Goal: Task Accomplishment & Management: Complete application form

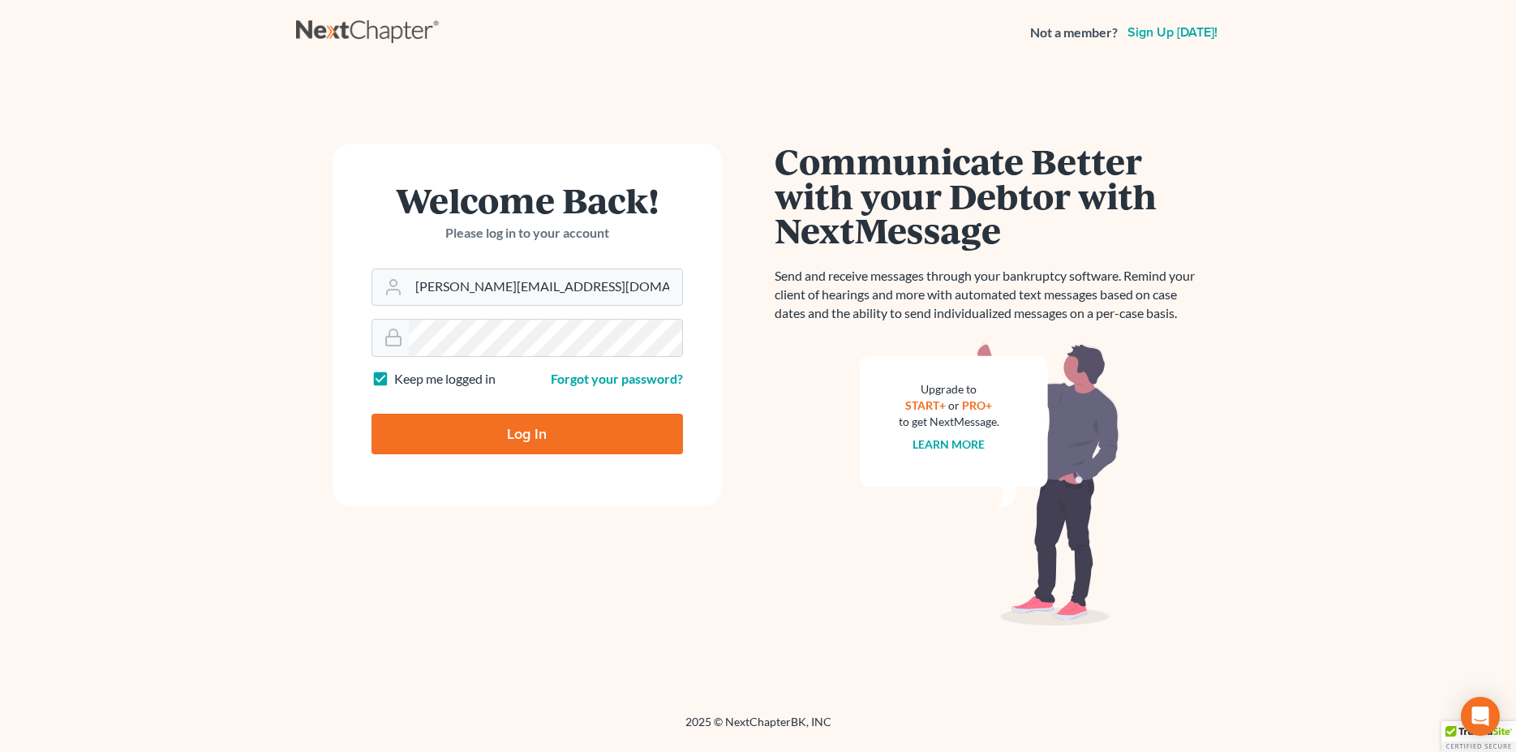
click at [607, 440] on input "Log In" at bounding box center [526, 434] width 311 height 41
type input "Thinking..."
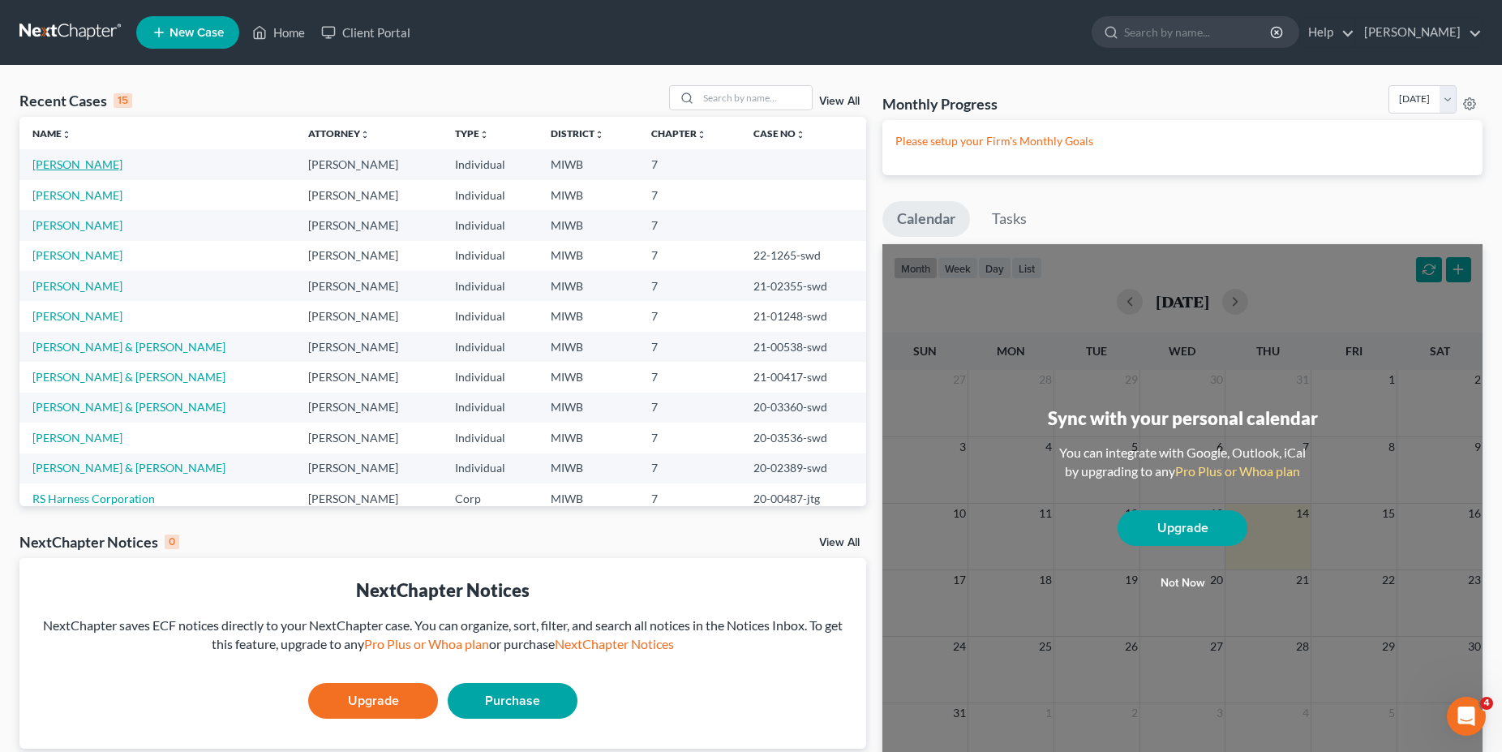
click at [72, 163] on link "[PERSON_NAME]" at bounding box center [77, 164] width 90 height 14
select select "0"
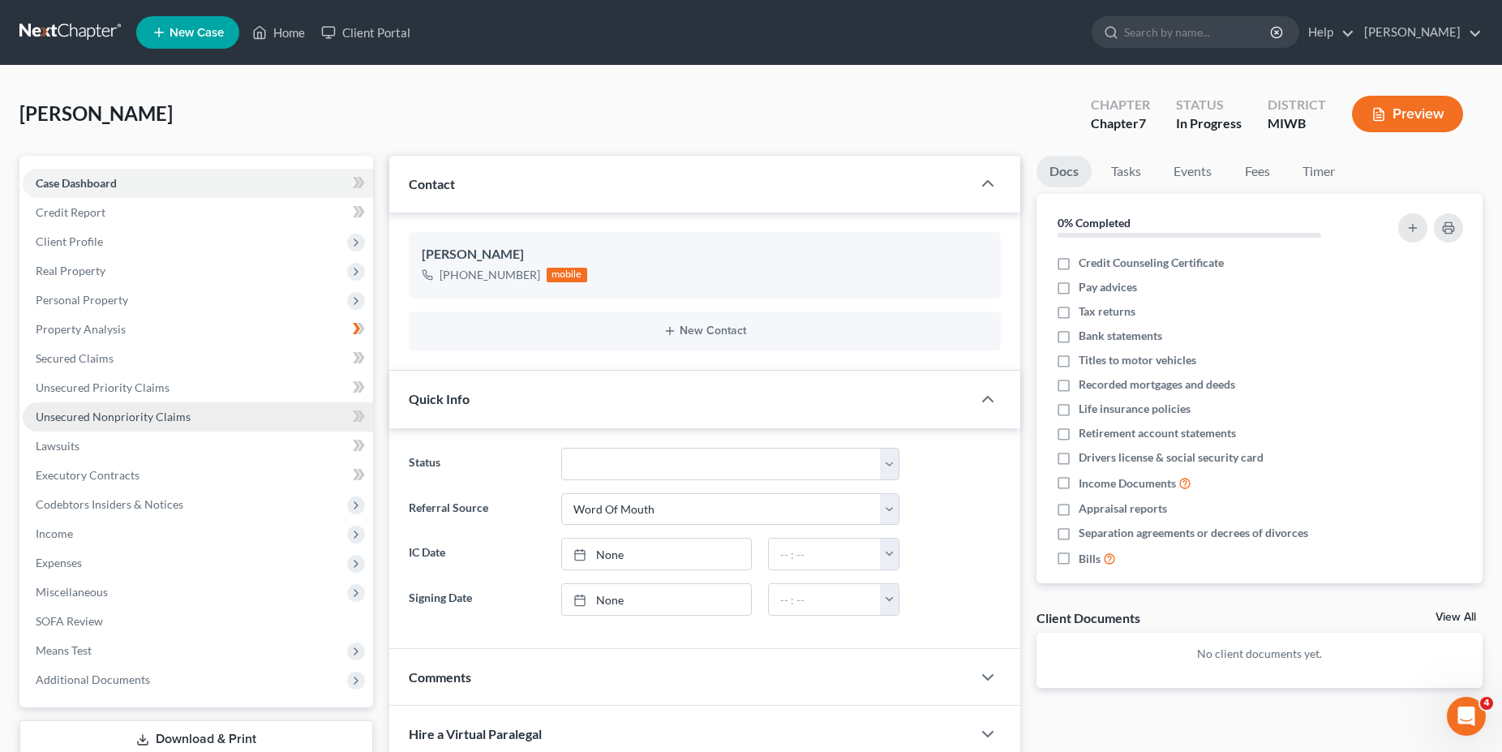
click at [104, 417] on span "Unsecured Nonpriority Claims" at bounding box center [113, 417] width 155 height 14
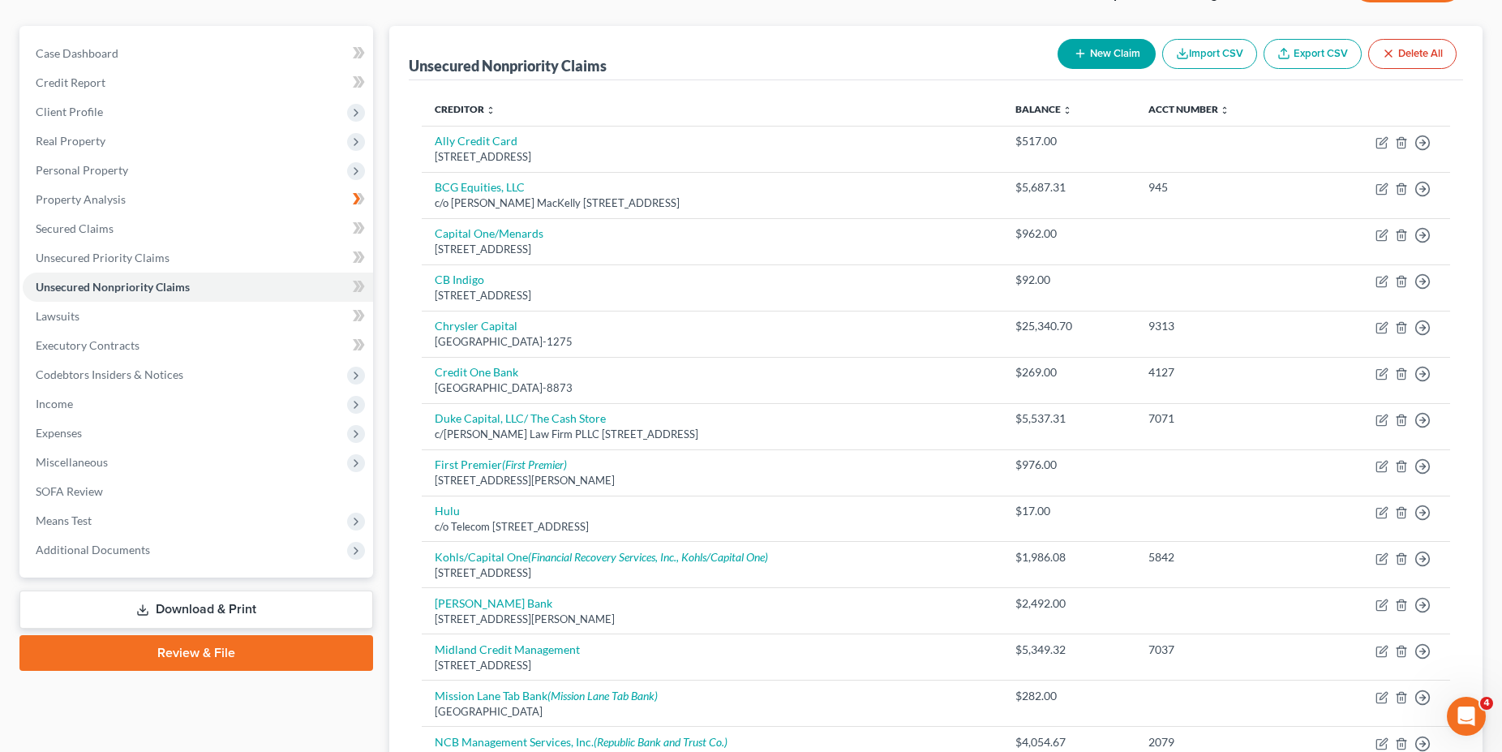
scroll to position [123, 0]
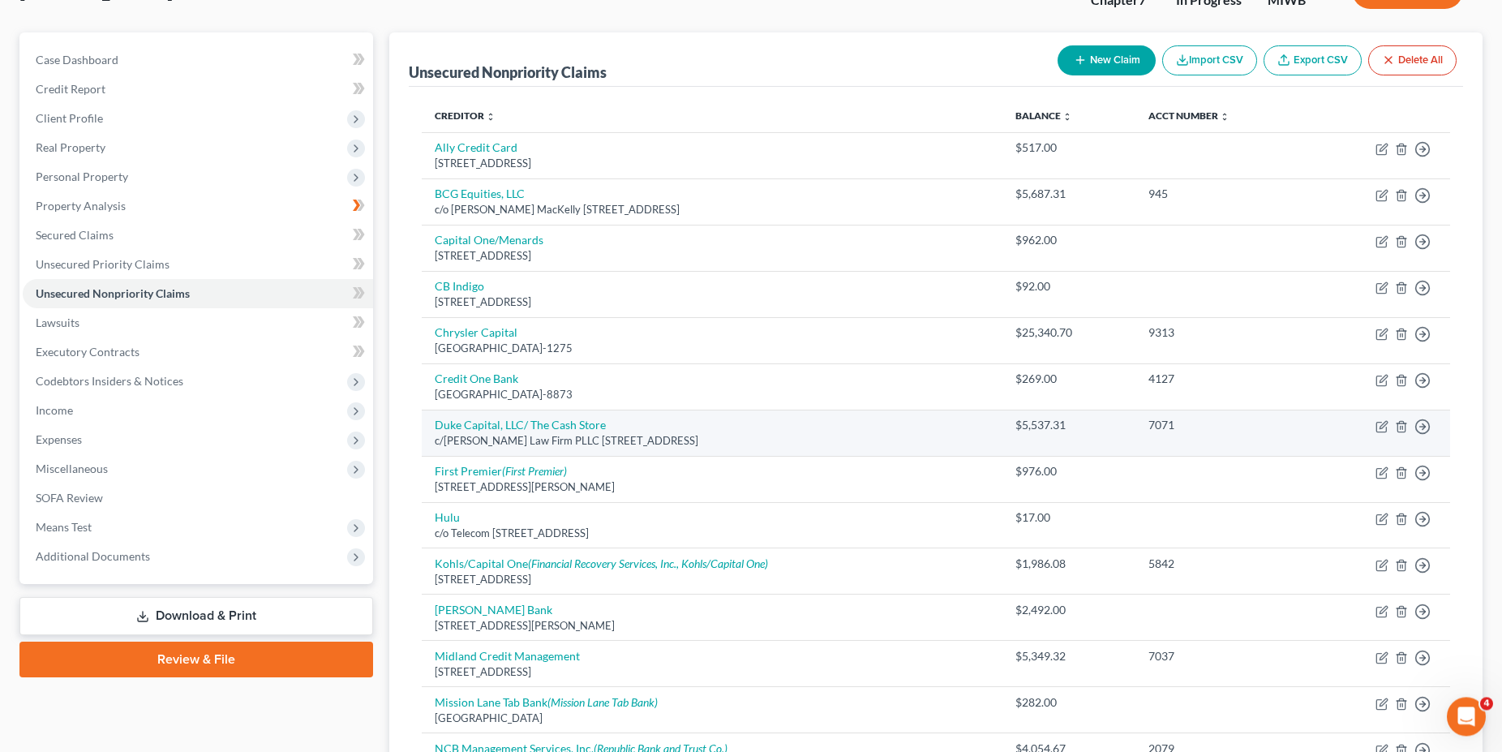
click at [645, 420] on td "Duke Capital, LLC/ The Cash Store c/[PERSON_NAME] Law Firm PLLC [GEOGRAPHIC_DAT…" at bounding box center [712, 433] width 581 height 46
click at [1379, 430] on icon "button" at bounding box center [1381, 426] width 13 height 13
select select "52"
select select "0"
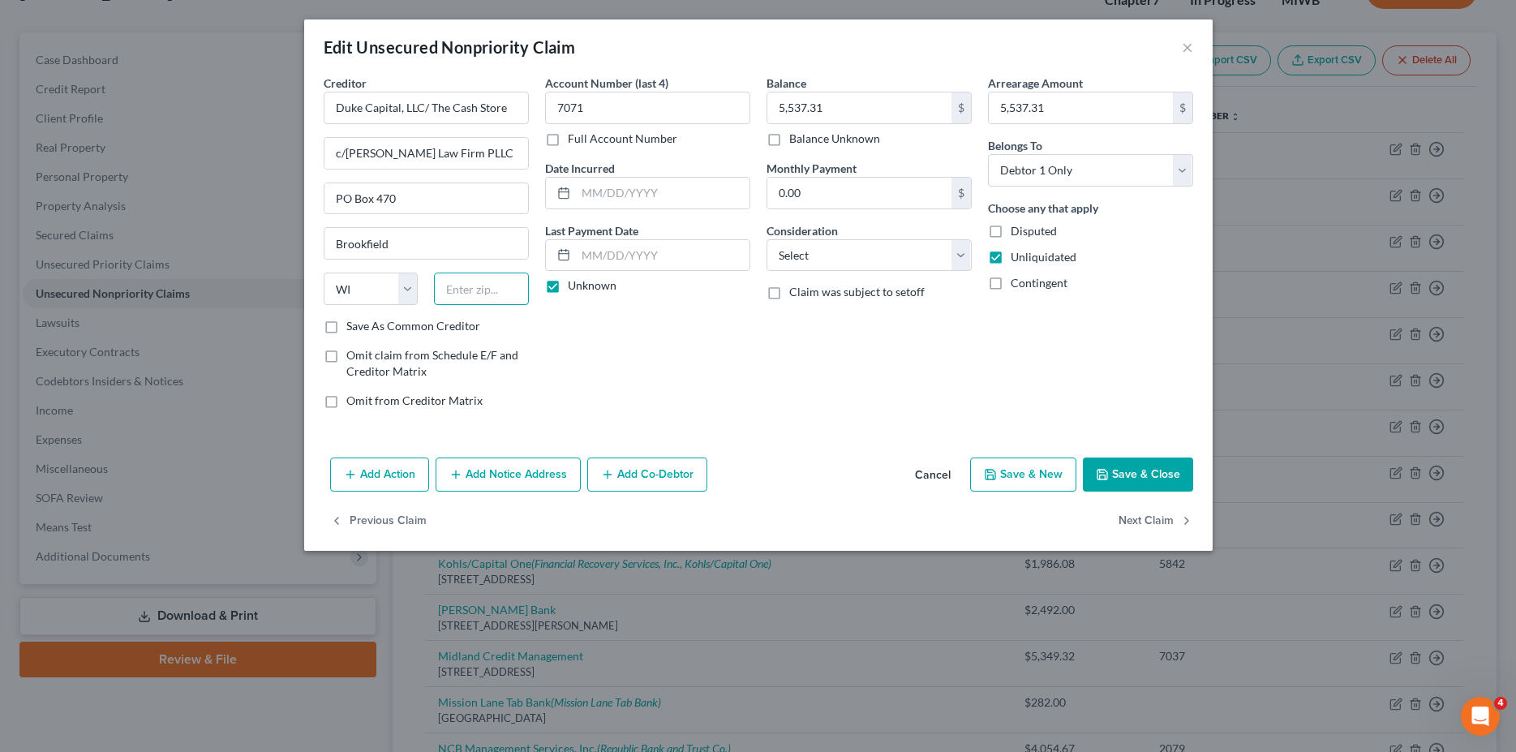
click at [461, 294] on input "text" at bounding box center [481, 288] width 95 height 32
type input "53008-0470"
click at [1164, 463] on button "Save & Close" at bounding box center [1138, 474] width 110 height 34
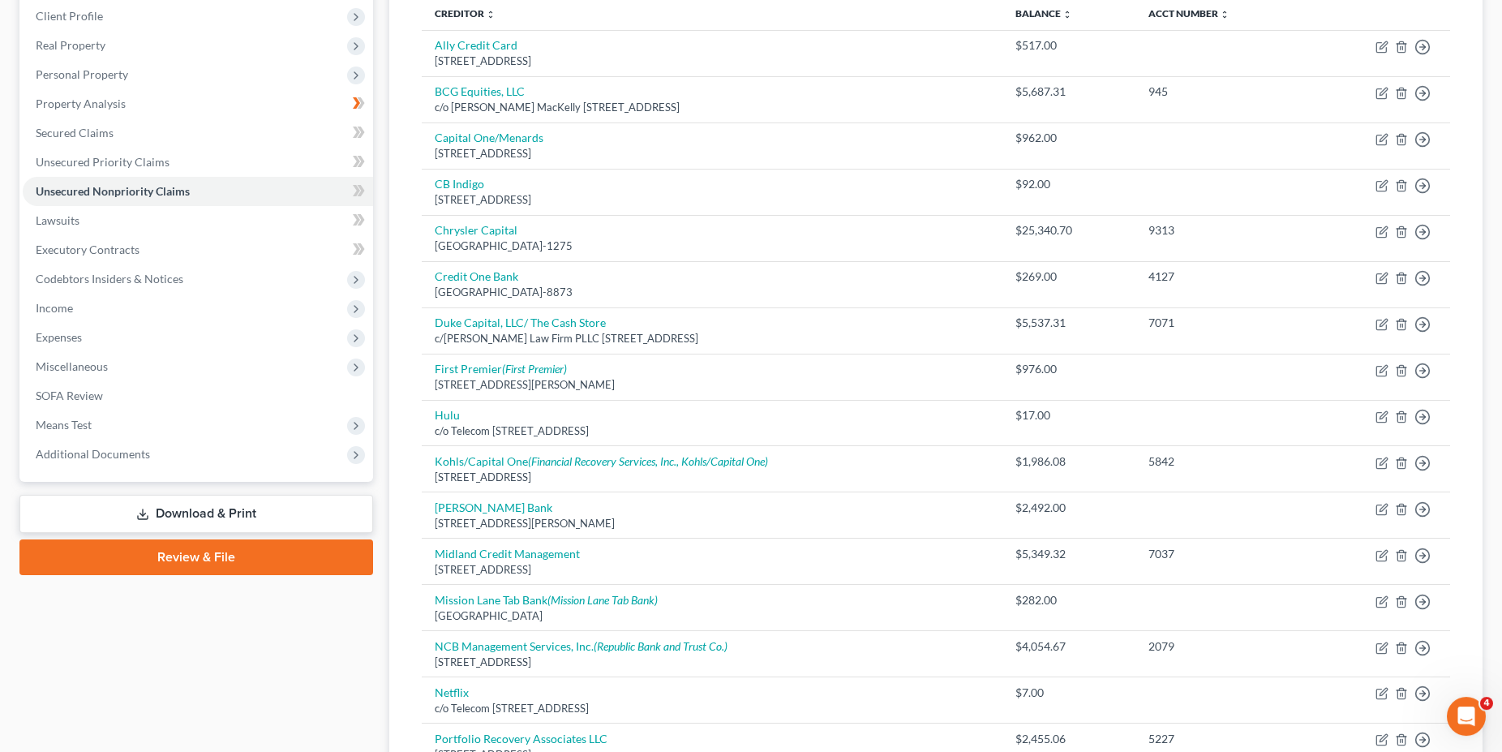
scroll to position [228, 0]
click at [231, 507] on link "Download & Print" at bounding box center [196, 511] width 354 height 38
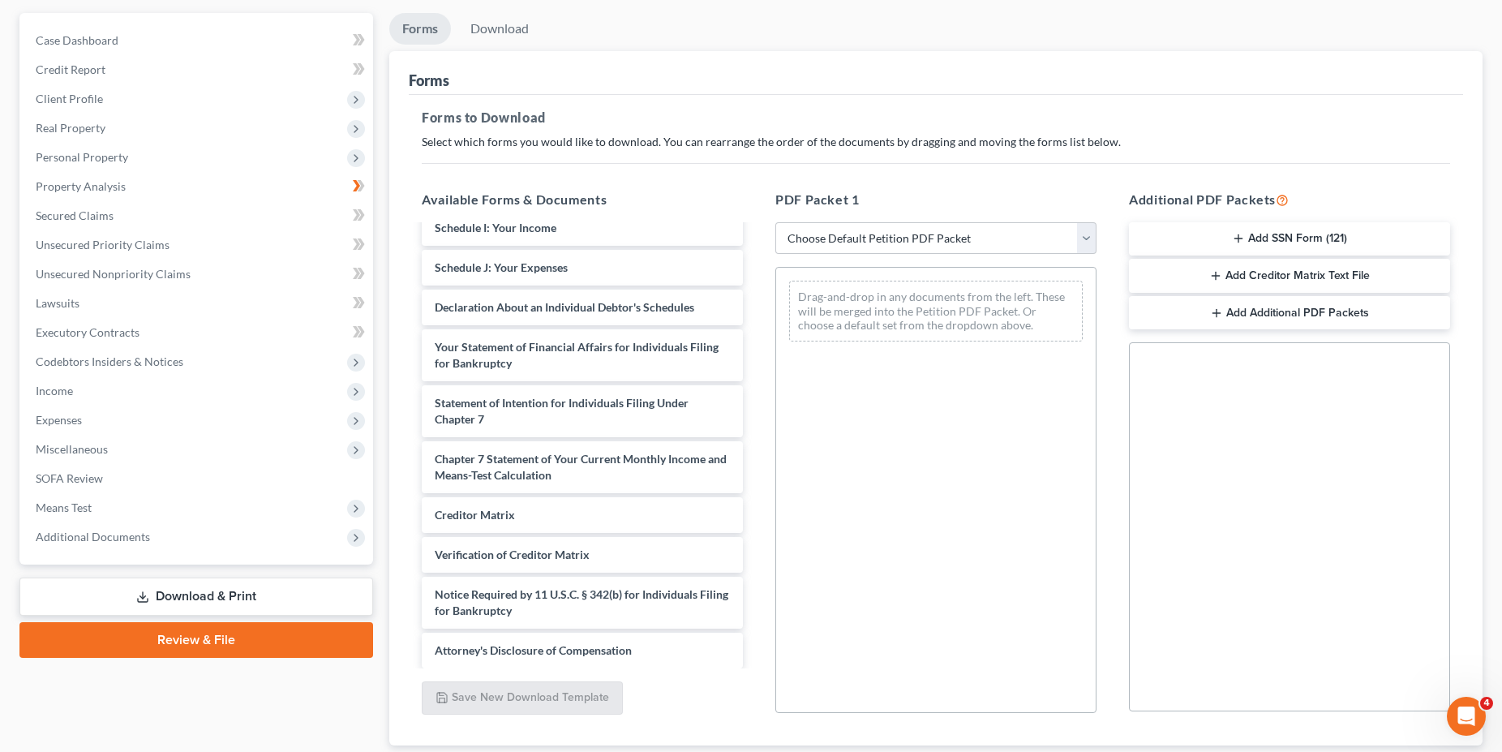
scroll to position [354, 0]
click at [775, 222] on select "Choose Default Petition PDF Packet Complete Bankruptcy Petition (all forms and …" at bounding box center [935, 238] width 321 height 32
click option "Choose Default Petition PDF Packet" at bounding box center [0, 0] width 0 height 0
click at [775, 222] on select "Choose Default Petition PDF Packet Complete Bankruptcy Petition (all forms and …" at bounding box center [935, 238] width 321 height 32
click option "Choose Default Petition PDF Packet" at bounding box center [0, 0] width 0 height 0
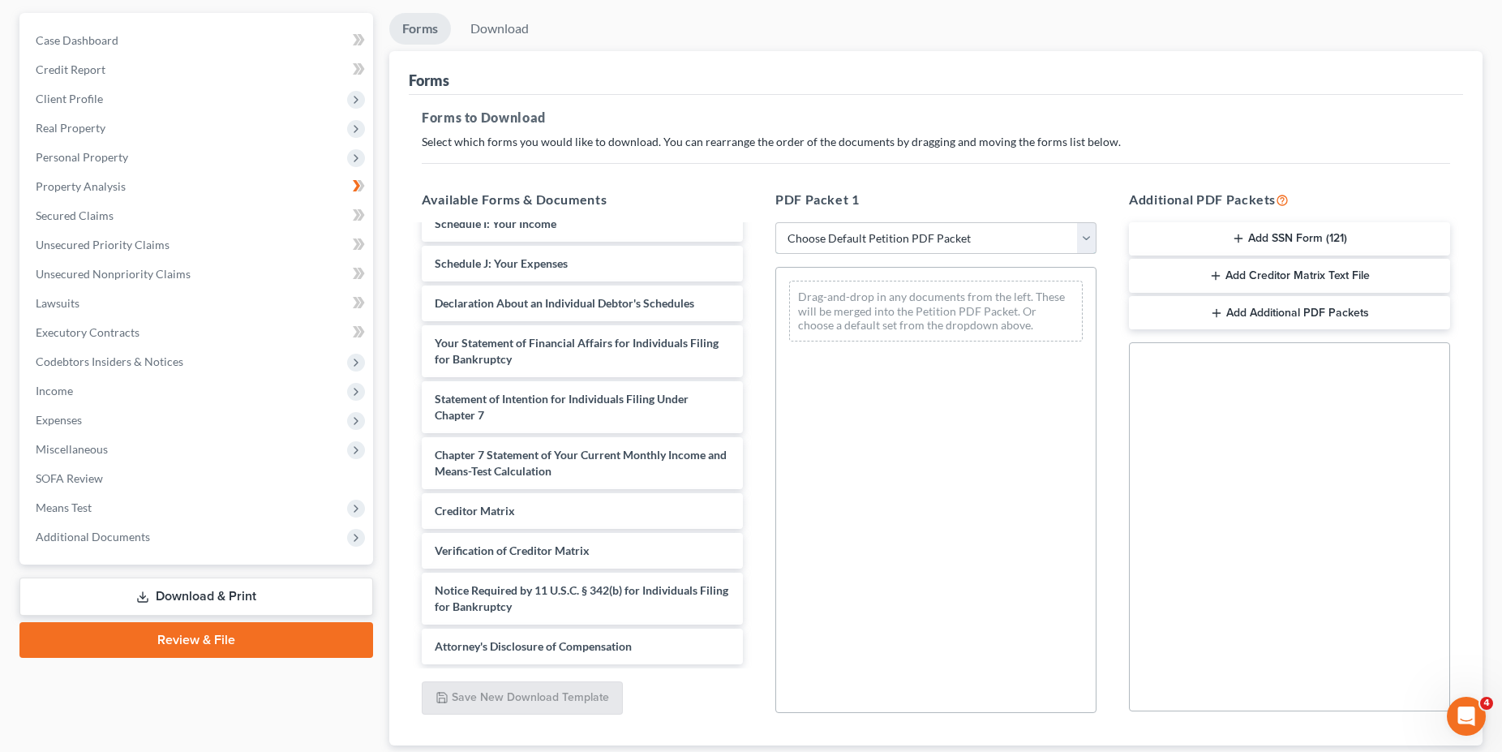
click at [775, 222] on select "Choose Default Petition PDF Packet Complete Bankruptcy Petition (all forms and …" at bounding box center [935, 238] width 321 height 32
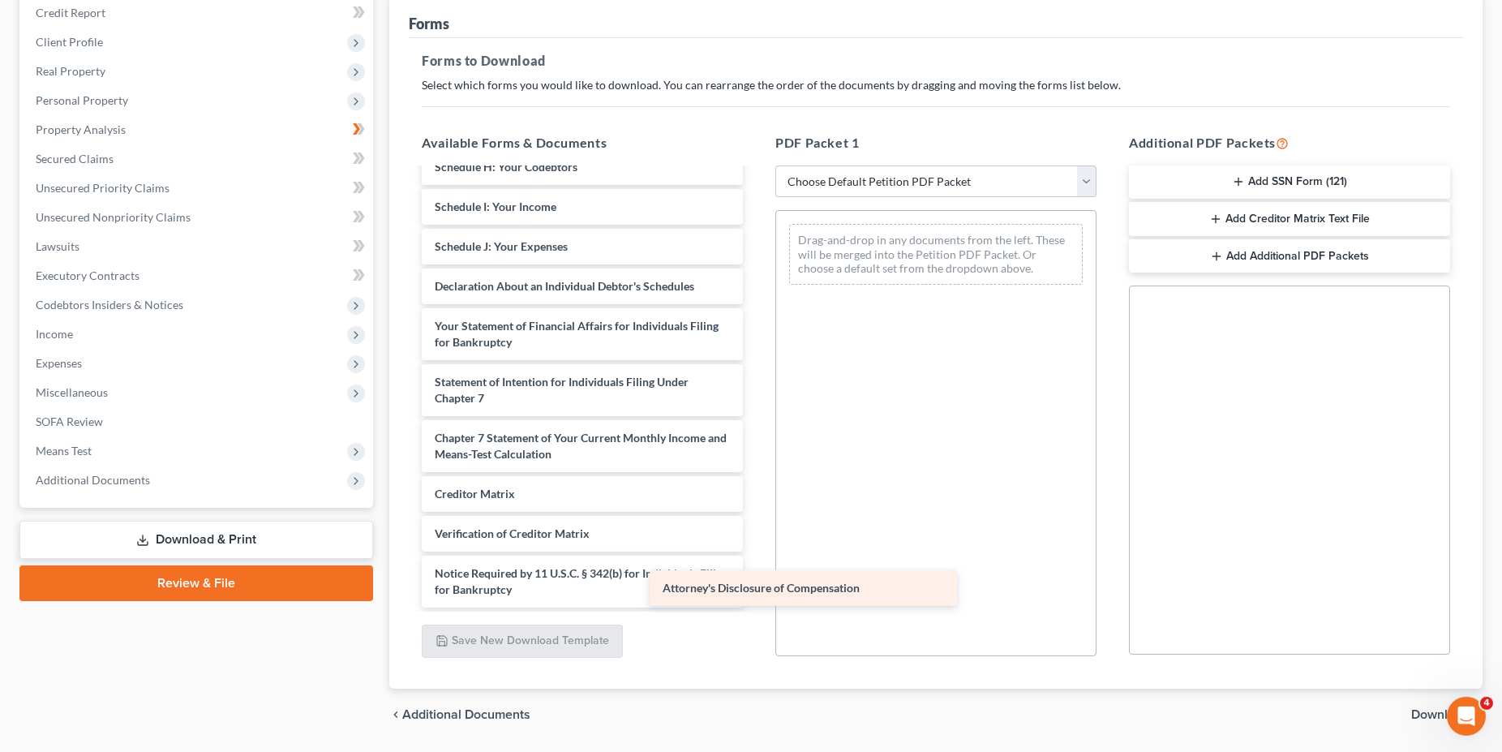
scroll to position [315, 0]
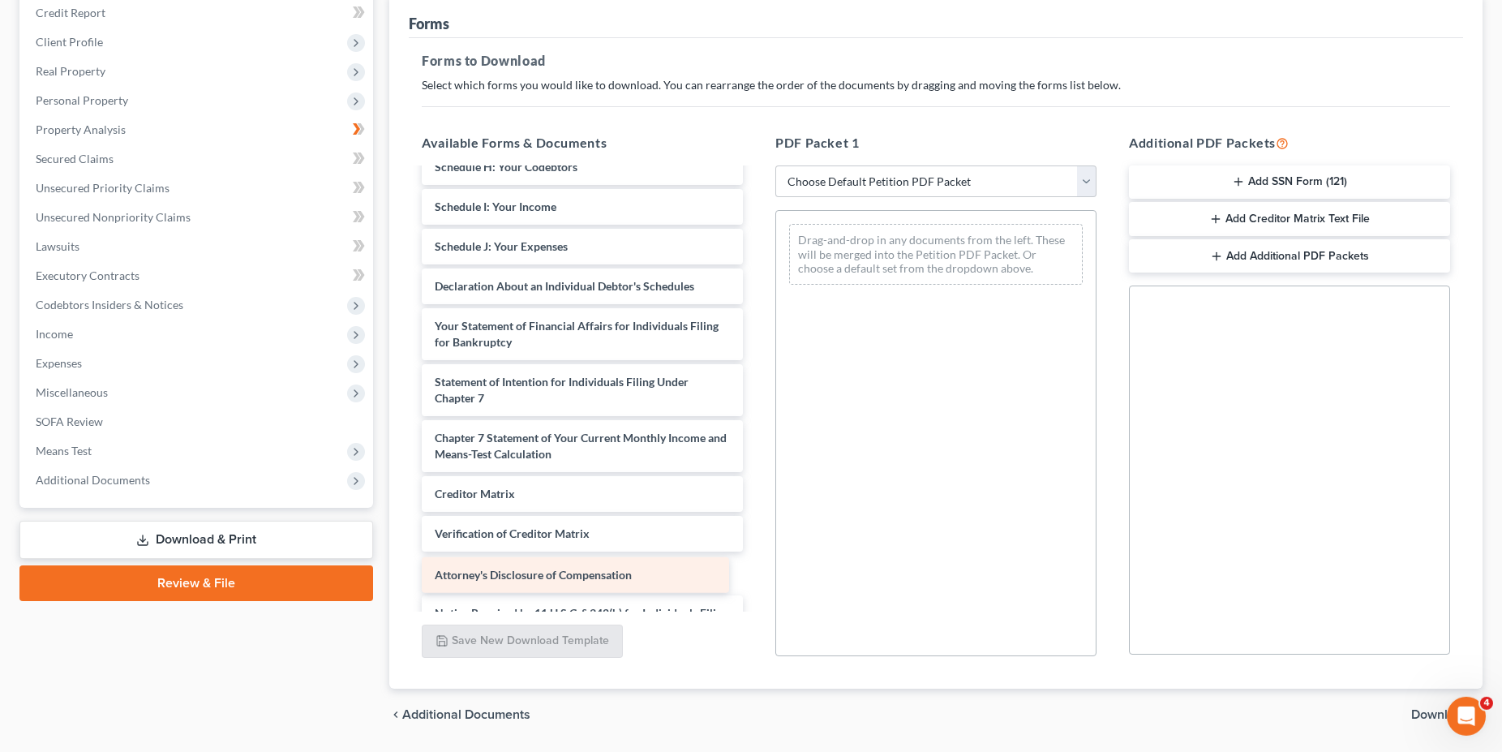
drag, startPoint x: 692, startPoint y: 581, endPoint x: 692, endPoint y: 564, distance: 17.8
click at [692, 564] on div "Attorney's Disclosure of Compensation Voluntary Petition for Individuals Filing…" at bounding box center [582, 251] width 347 height 792
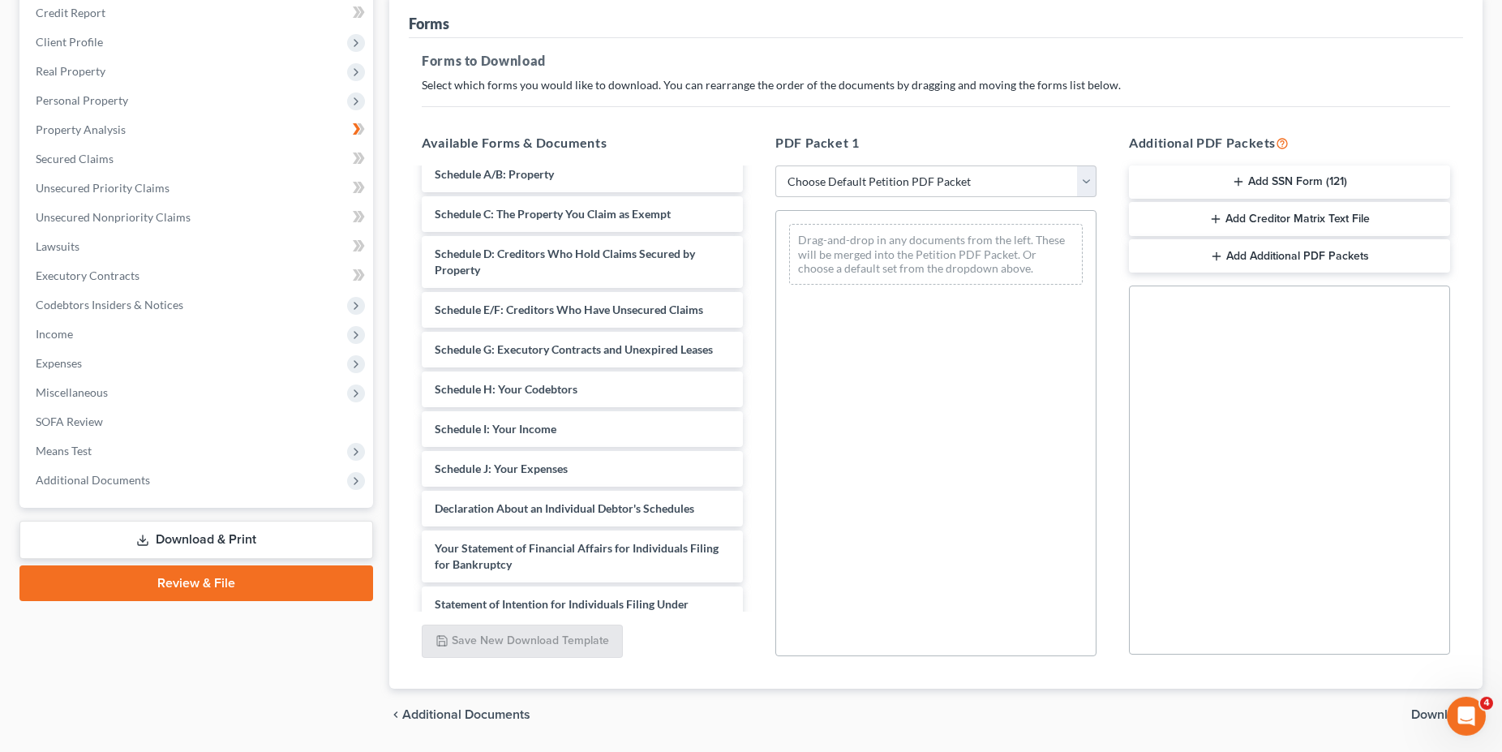
scroll to position [0, 0]
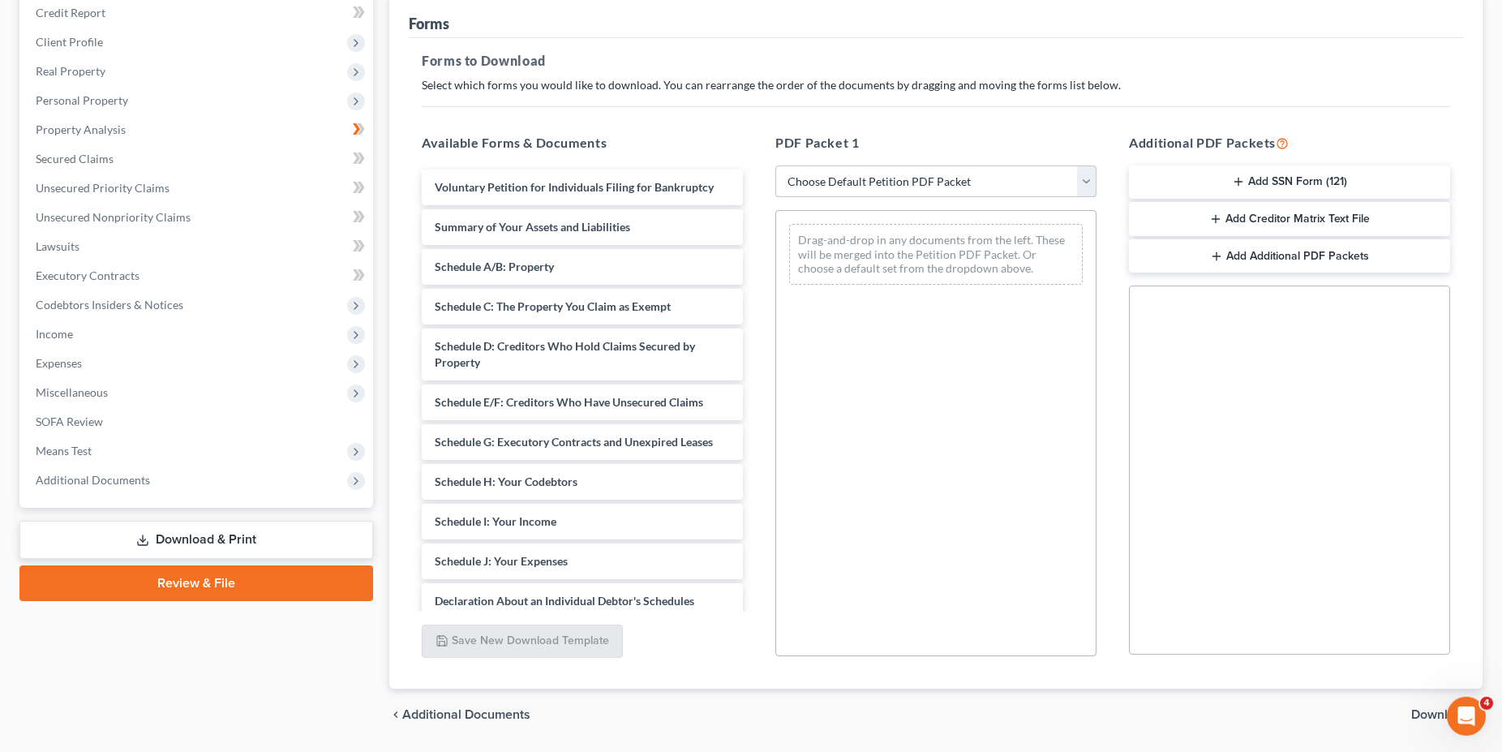
click at [775, 165] on select "Choose Default Petition PDF Packet Complete Bankruptcy Petition (all forms and …" at bounding box center [935, 181] width 321 height 32
click option "Choose Default Petition PDF Packet" at bounding box center [0, 0] width 0 height 0
click at [1283, 225] on button "Add Creditor Matrix Text File" at bounding box center [1289, 219] width 321 height 34
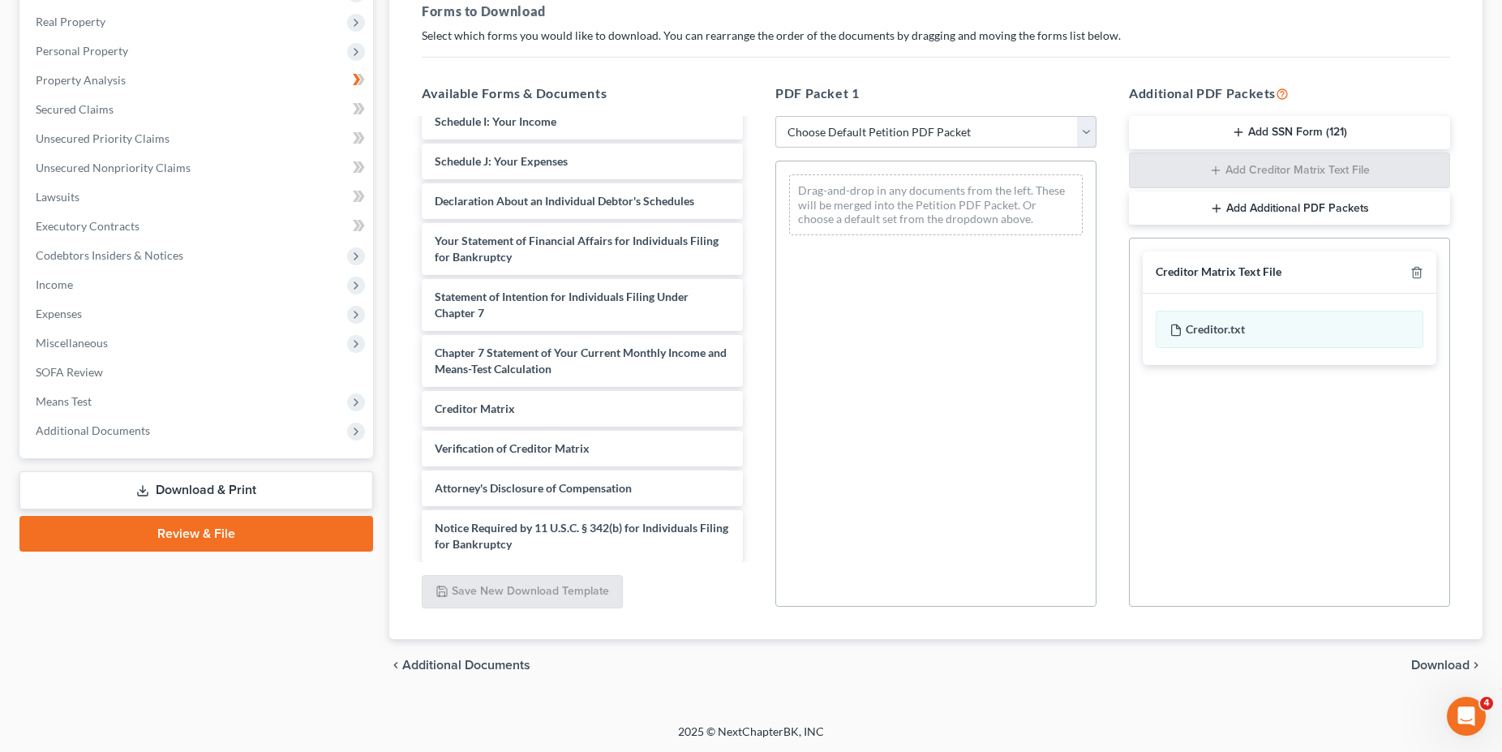
scroll to position [354, 0]
click at [634, 480] on div "Attorney's Disclosure of Compensation" at bounding box center [582, 484] width 321 height 36
click at [1447, 663] on span "Download" at bounding box center [1440, 664] width 58 height 13
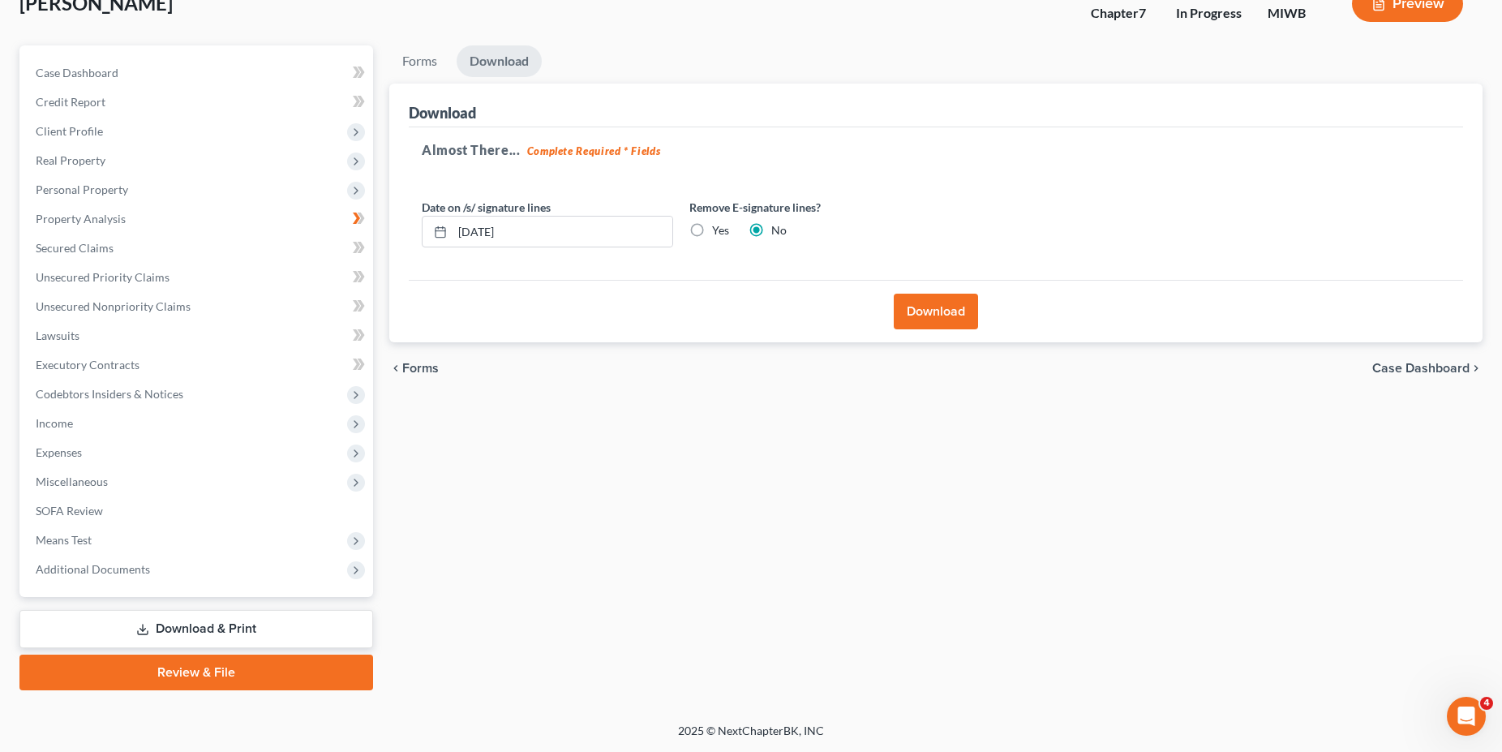
scroll to position [109, 0]
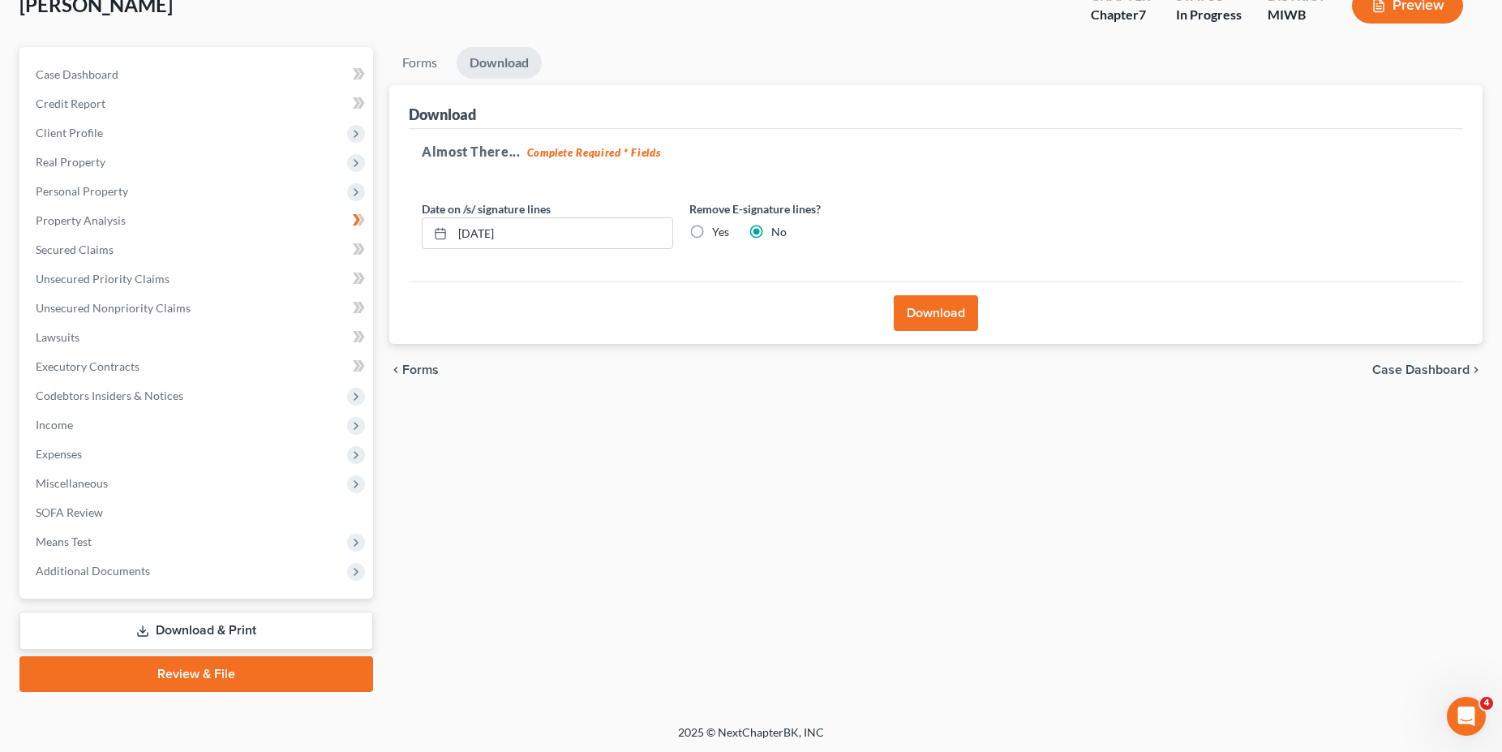
click at [922, 314] on button "Download" at bounding box center [936, 313] width 84 height 36
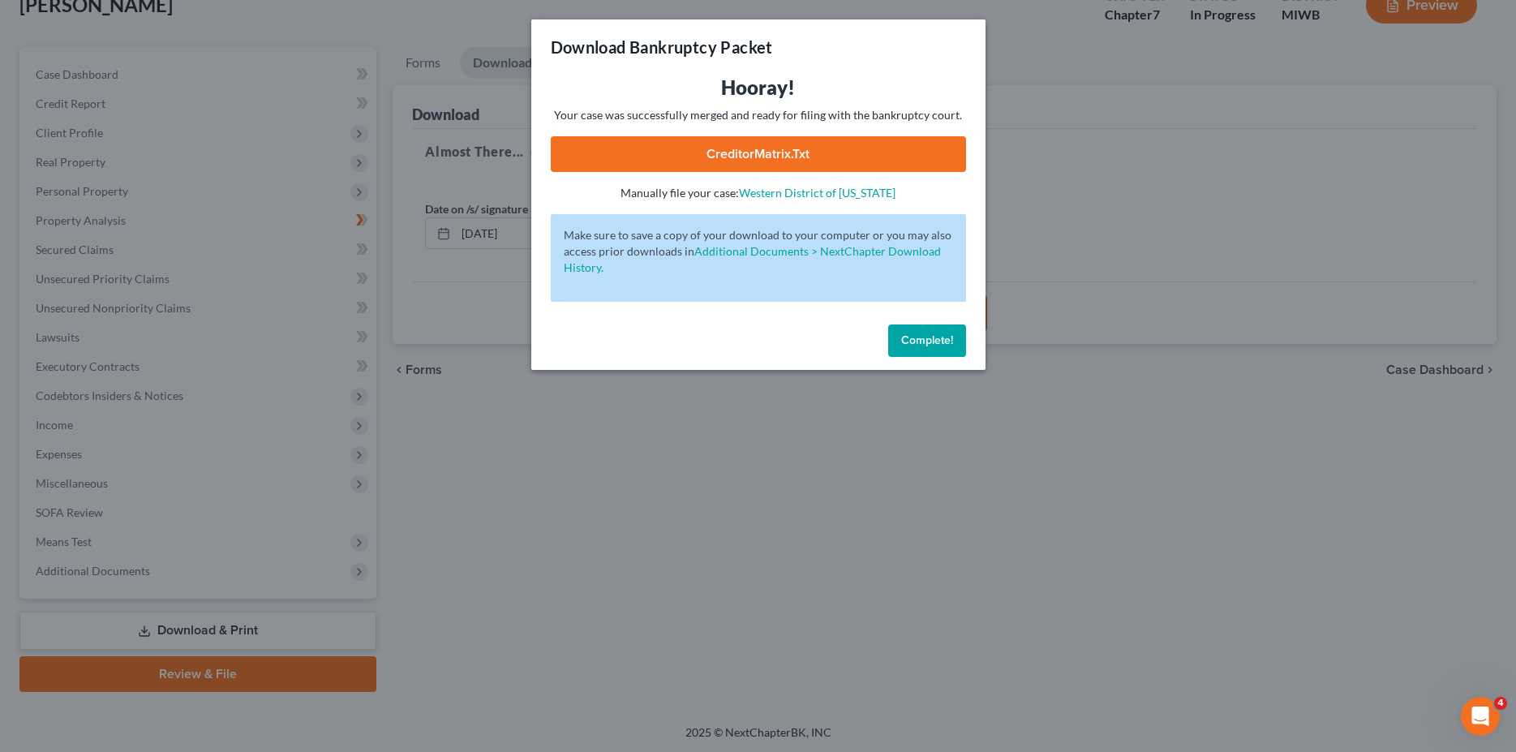
click at [847, 155] on link "CreditorMatrix.txt" at bounding box center [758, 154] width 415 height 36
click at [919, 344] on span "Complete!" at bounding box center [927, 340] width 52 height 14
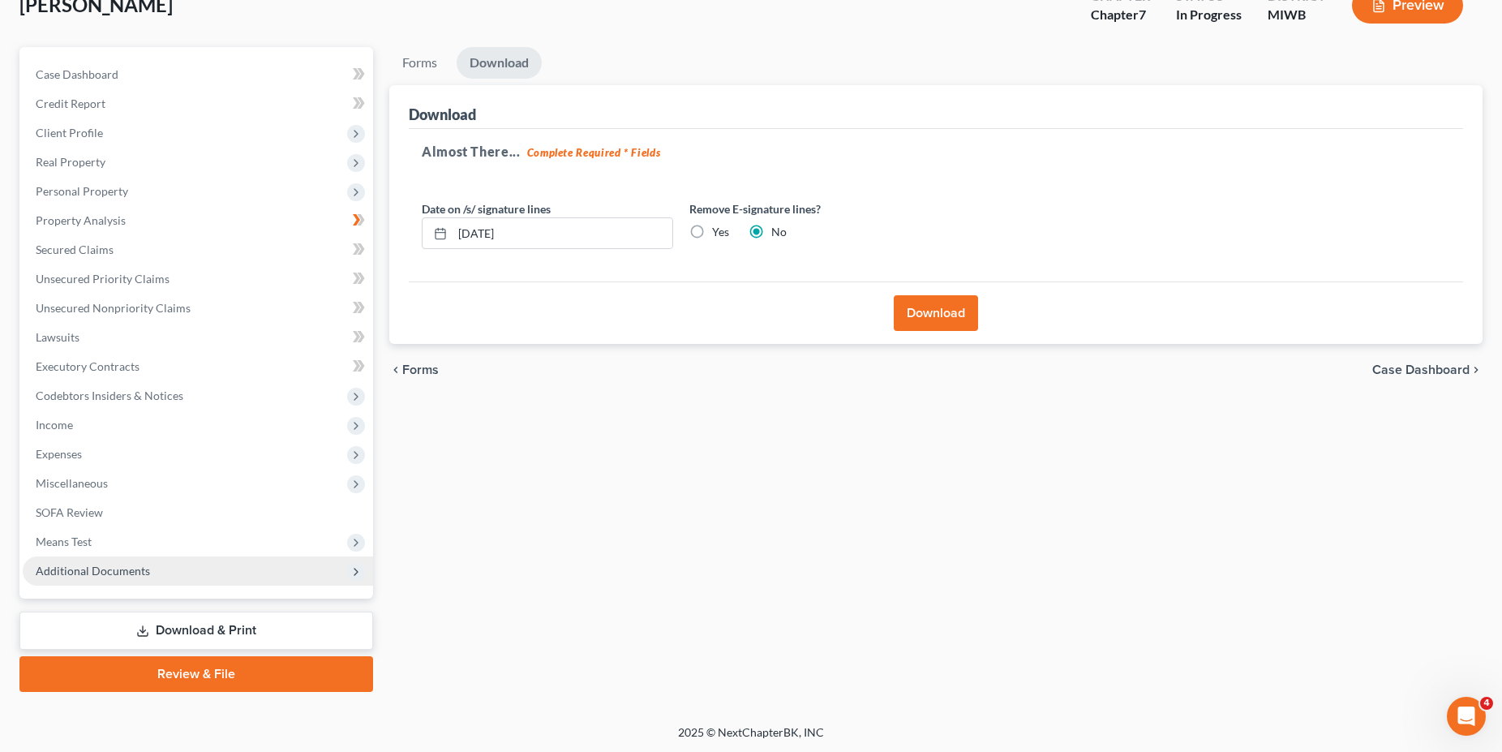
click at [138, 581] on span "Additional Documents" at bounding box center [198, 570] width 350 height 29
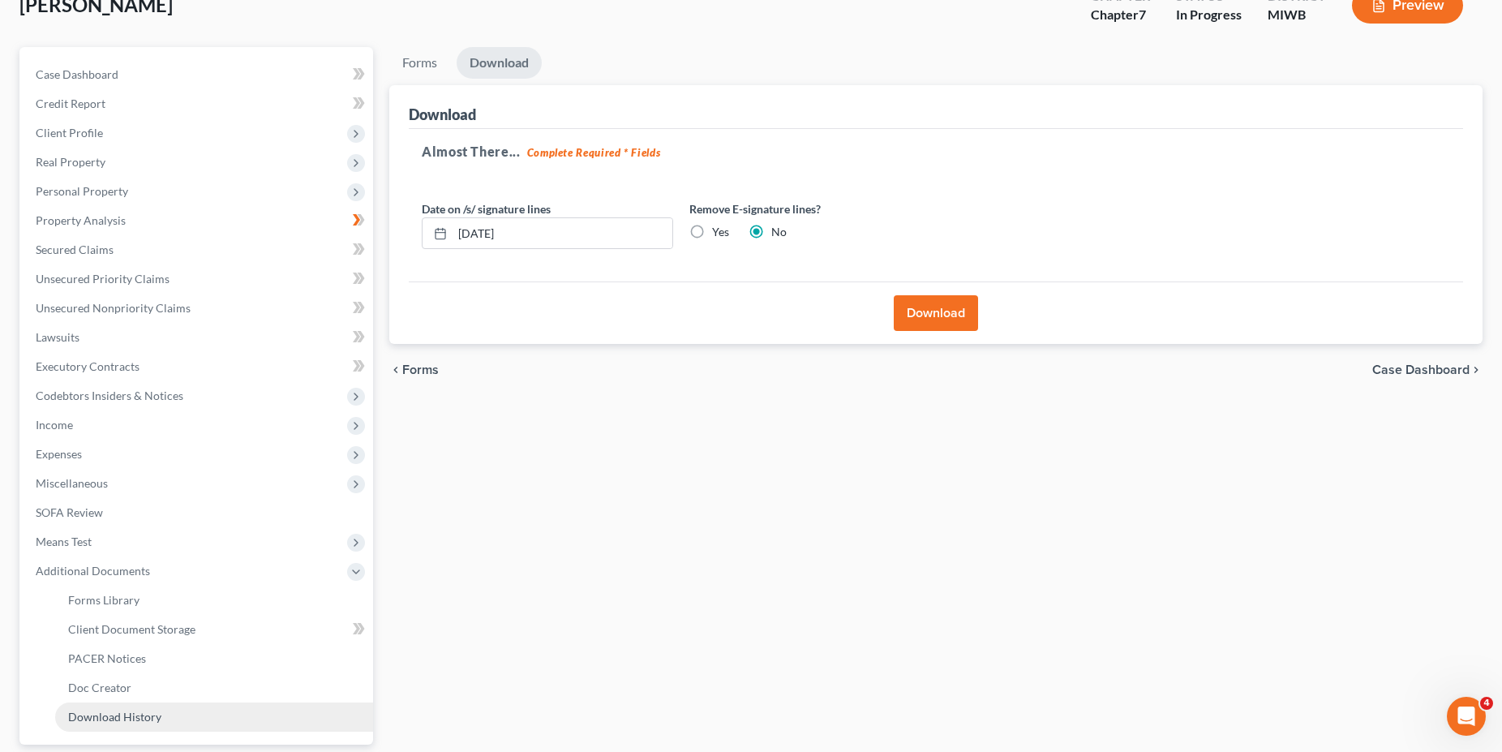
click at [129, 718] on span "Download History" at bounding box center [114, 717] width 93 height 14
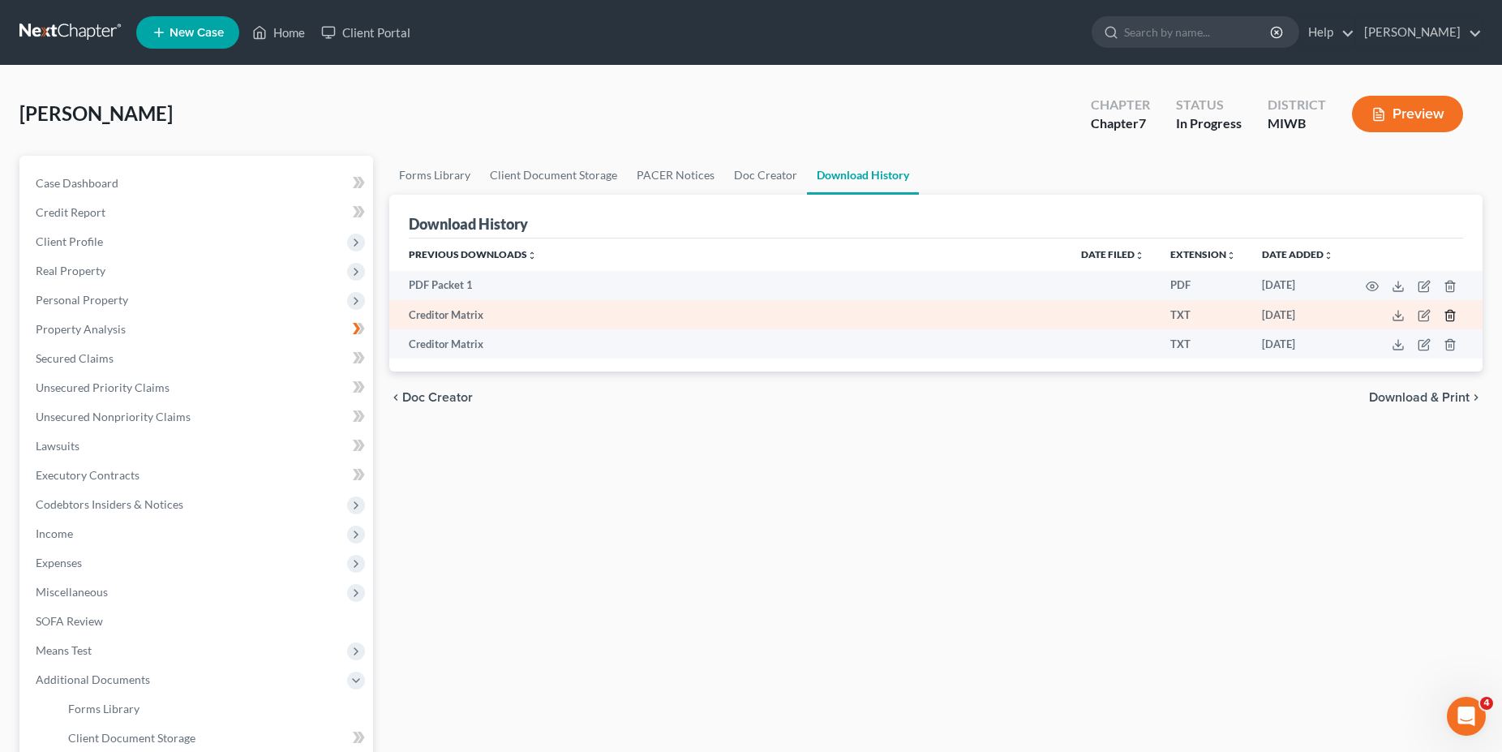
click at [1450, 319] on icon "button" at bounding box center [1449, 315] width 13 height 13
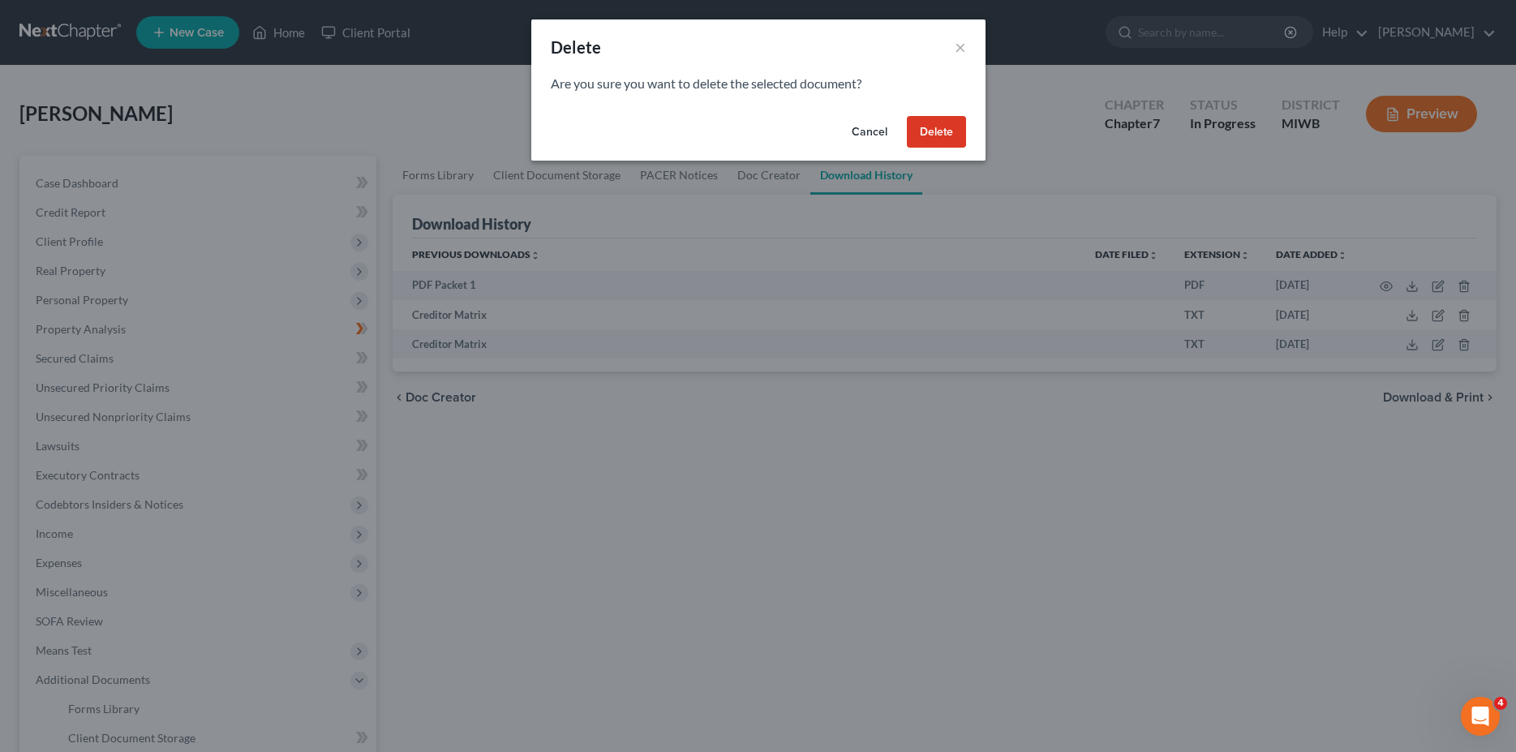
click at [933, 129] on button "Delete" at bounding box center [936, 132] width 59 height 32
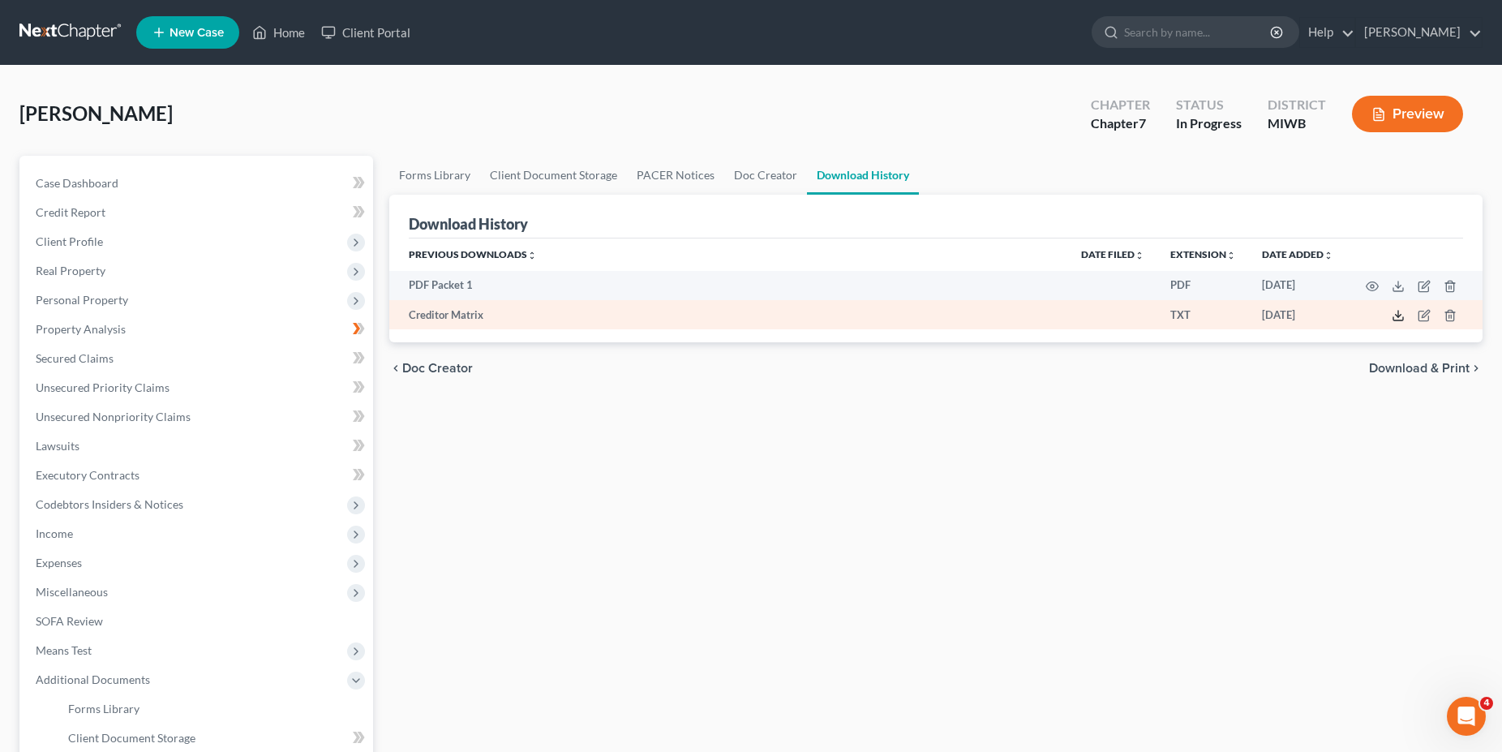
click at [1401, 319] on icon at bounding box center [1398, 315] width 13 height 13
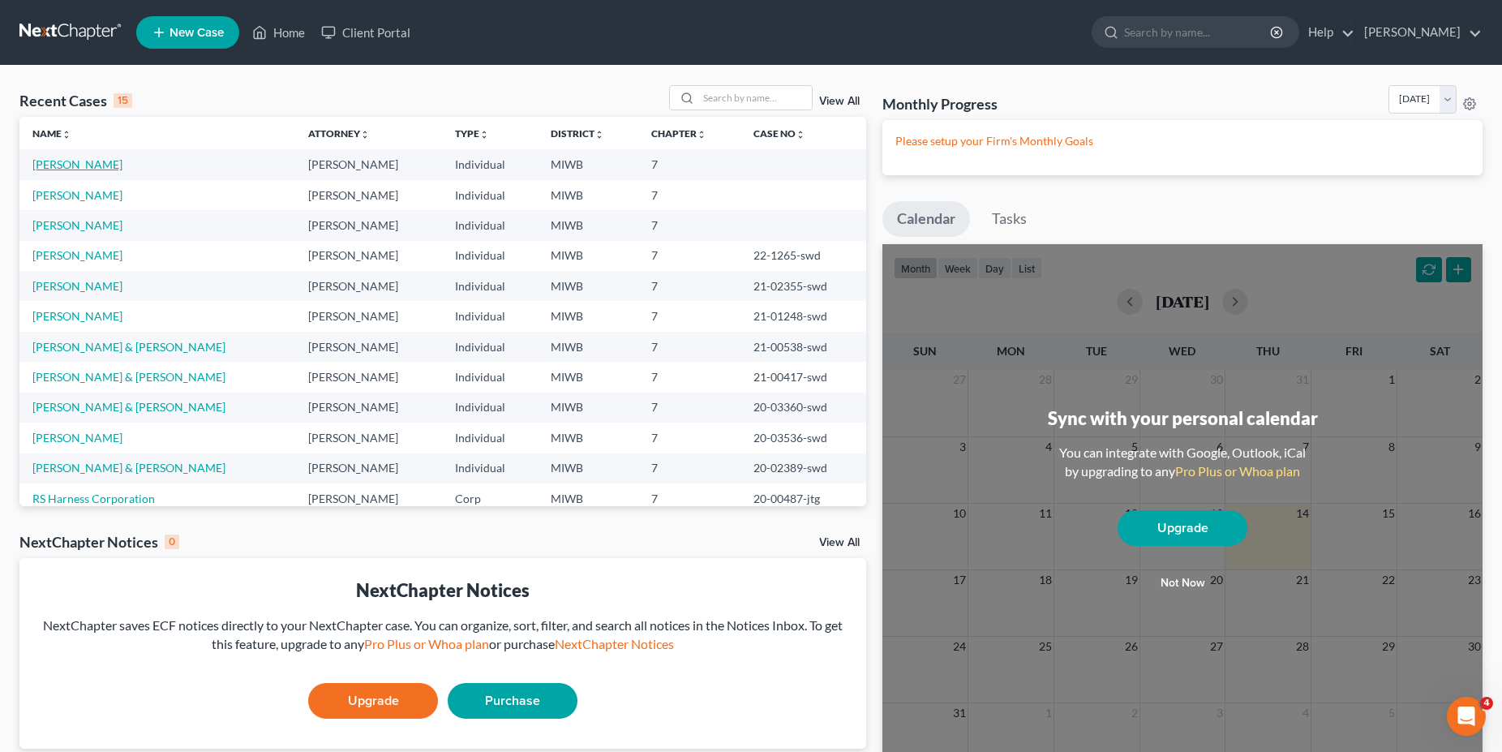
click at [75, 169] on link "[PERSON_NAME]" at bounding box center [77, 164] width 90 height 14
select select "0"
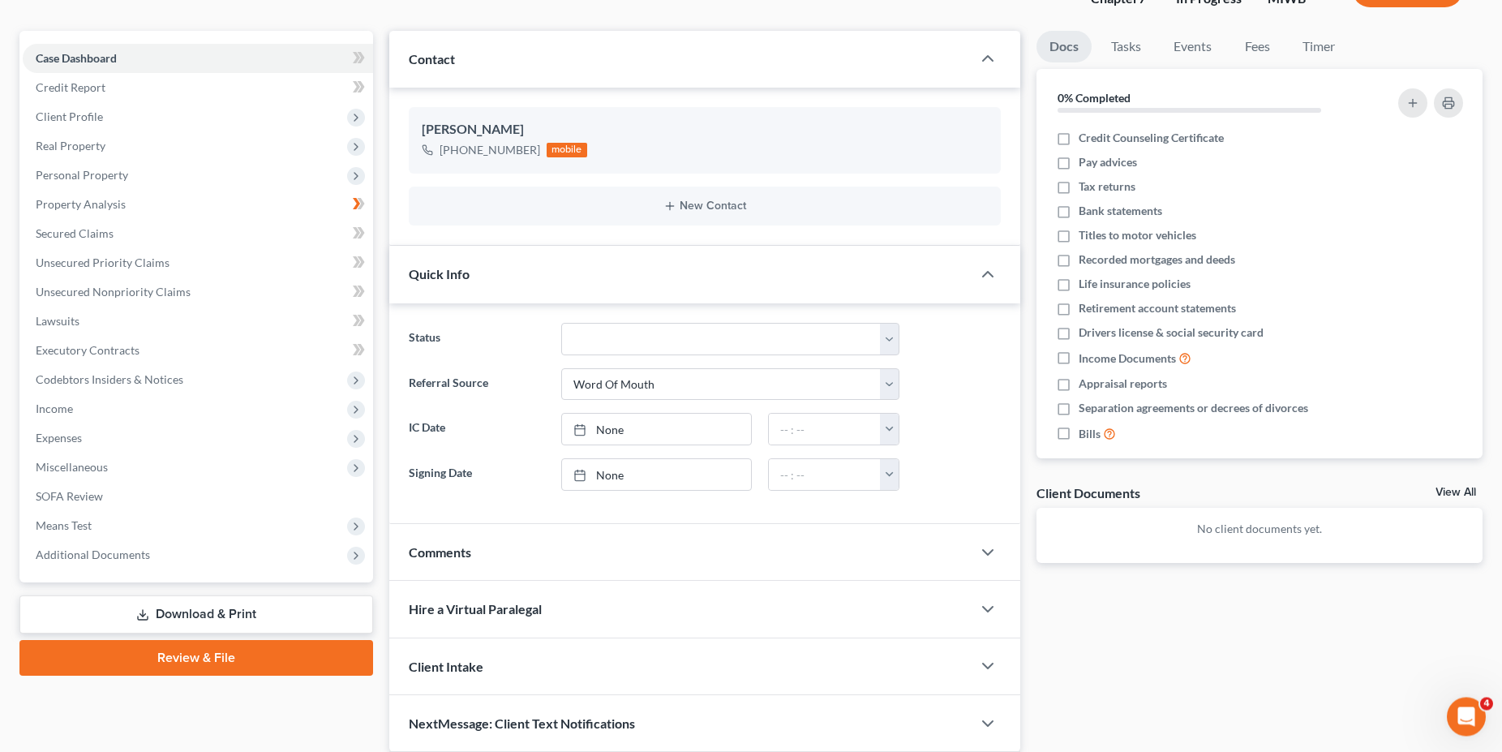
scroll to position [186, 0]
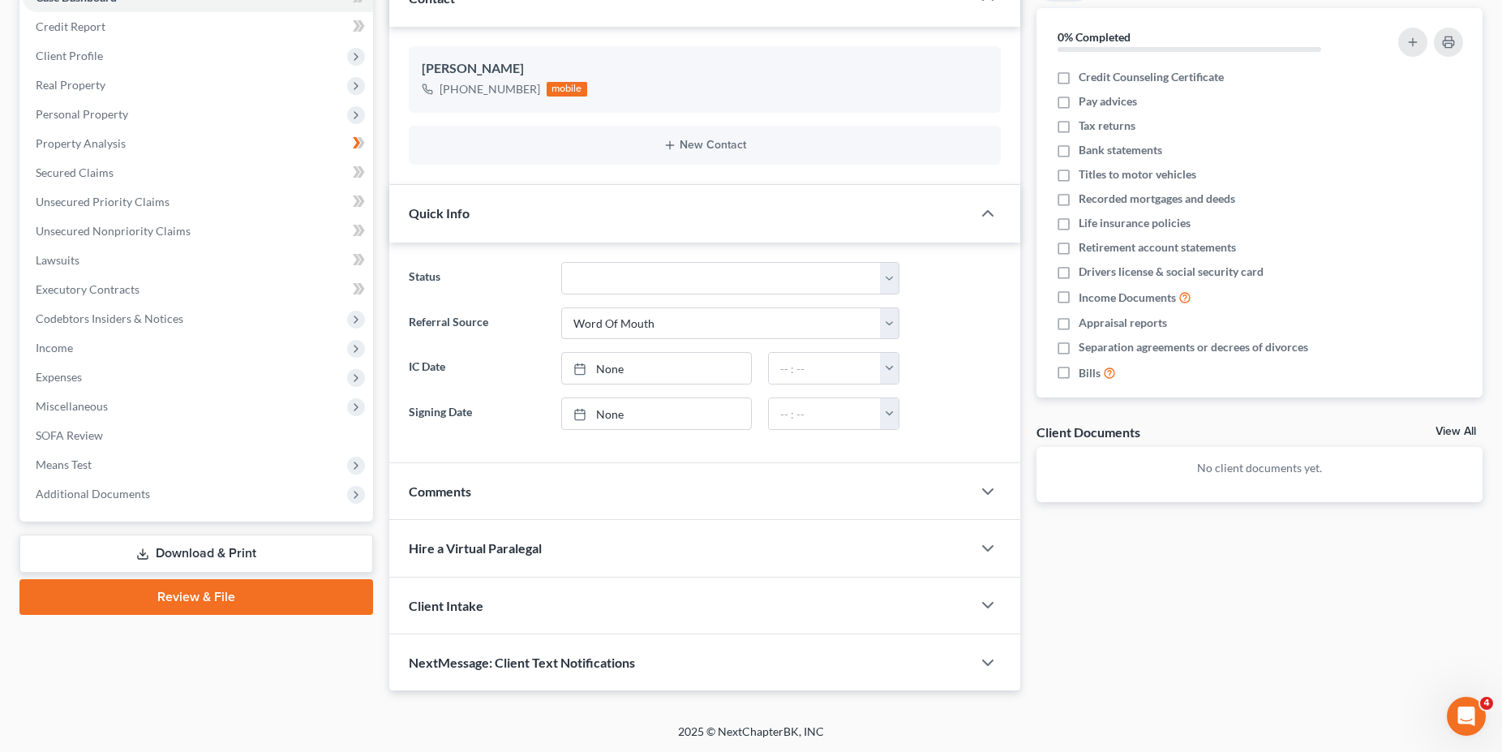
click at [234, 558] on link "Download & Print" at bounding box center [196, 553] width 354 height 38
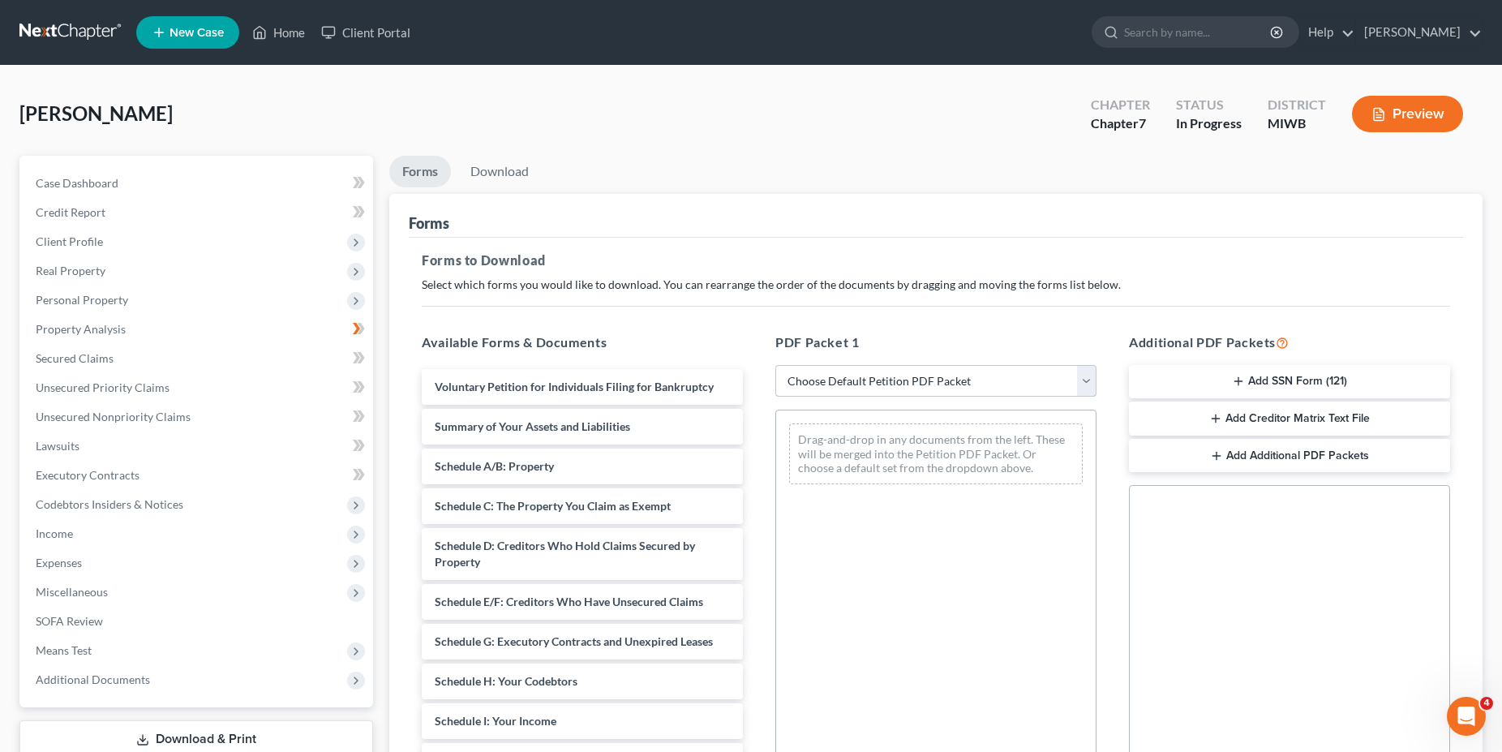
click at [775, 365] on select "Choose Default Petition PDF Packet Complete Bankruptcy Petition (all forms and …" at bounding box center [935, 381] width 321 height 32
click option "Choose Default Petition PDF Packet" at bounding box center [0, 0] width 0 height 0
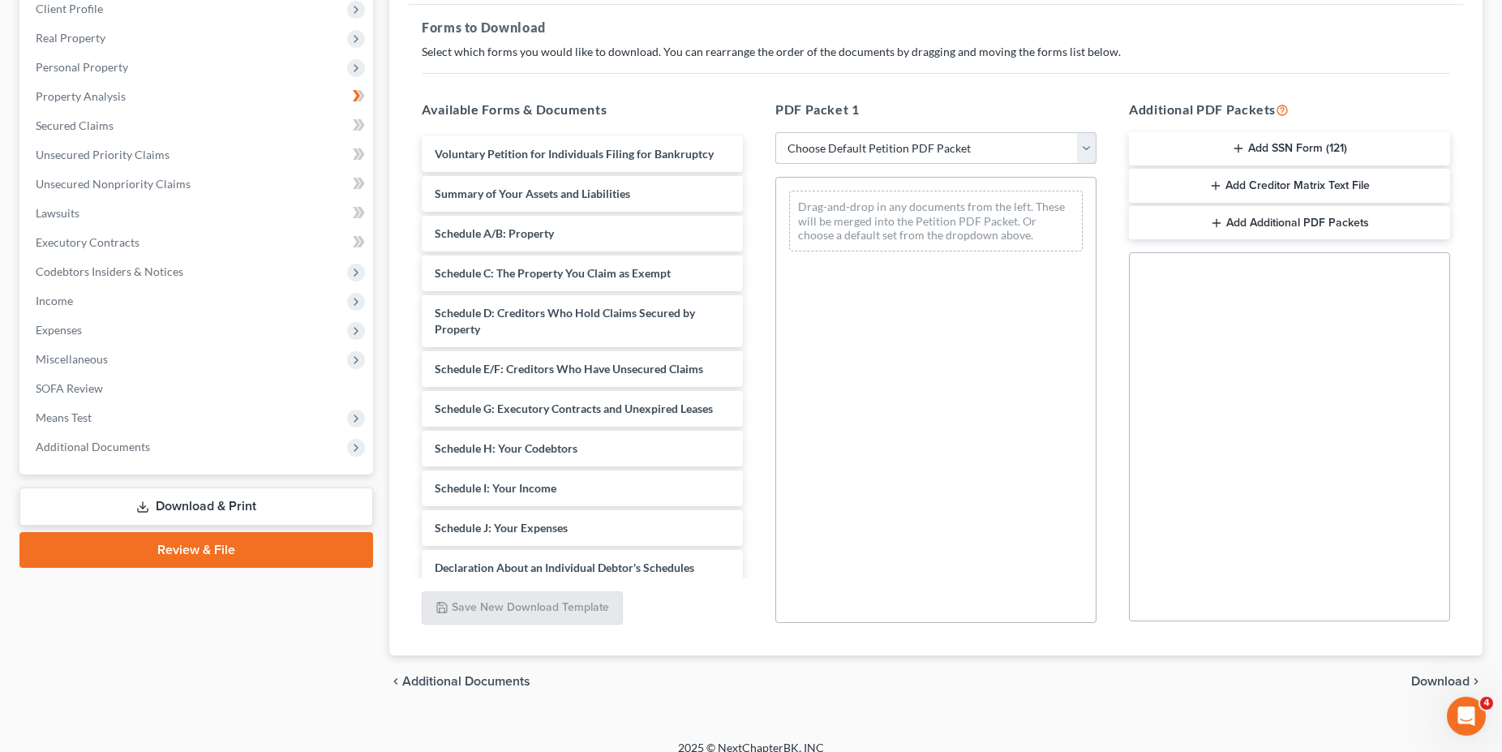
scroll to position [249, 0]
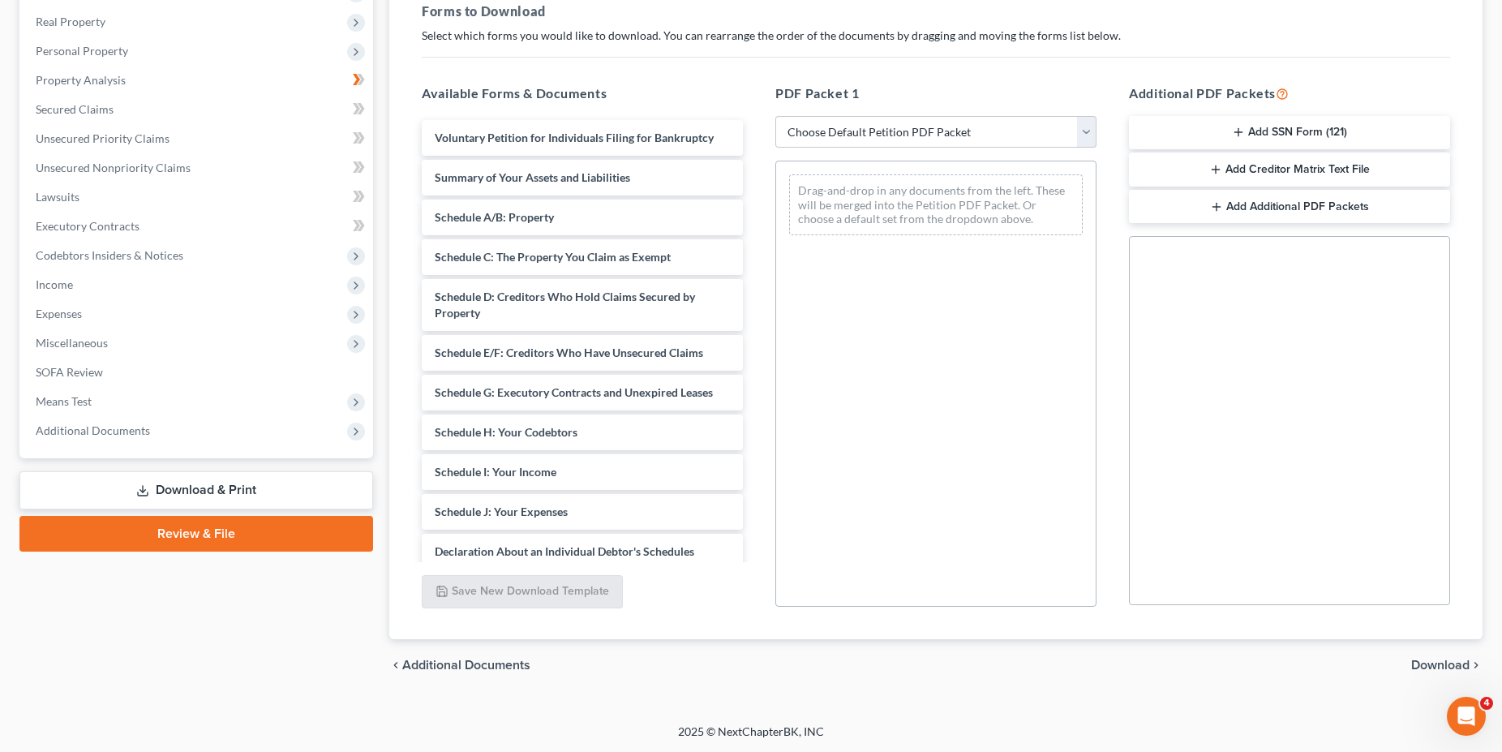
click at [1428, 662] on span "Download" at bounding box center [1440, 664] width 58 height 13
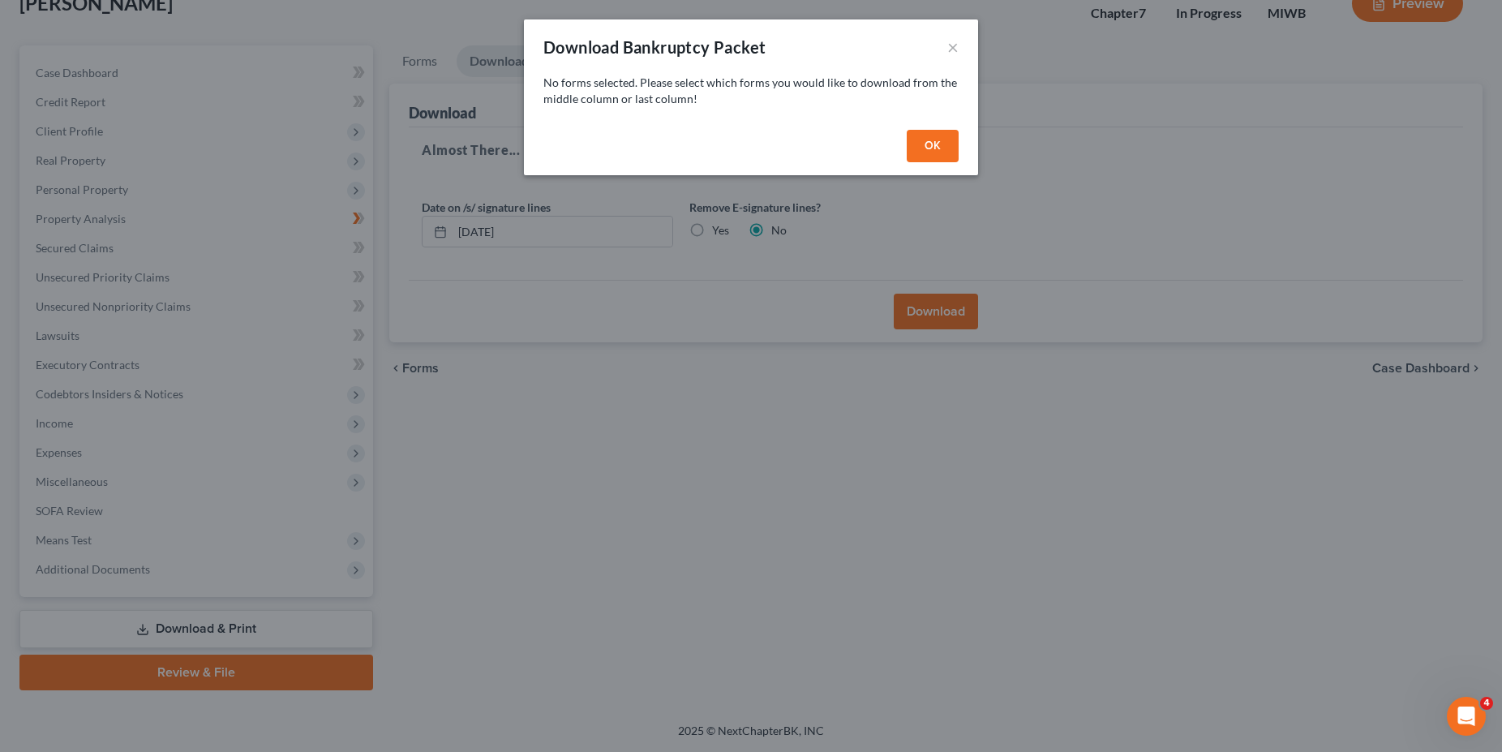
scroll to position [109, 0]
click at [948, 146] on button "OK" at bounding box center [940, 146] width 52 height 32
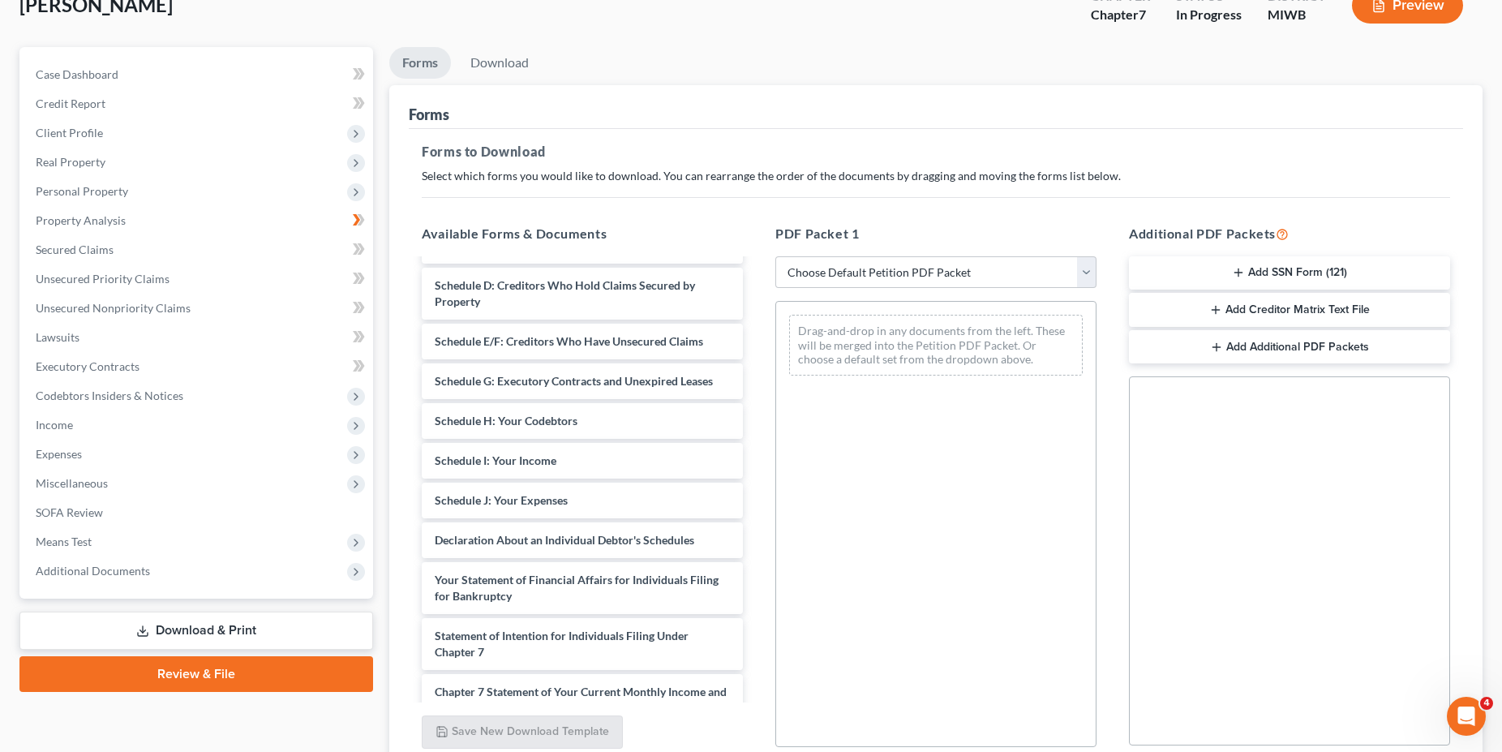
scroll to position [0, 0]
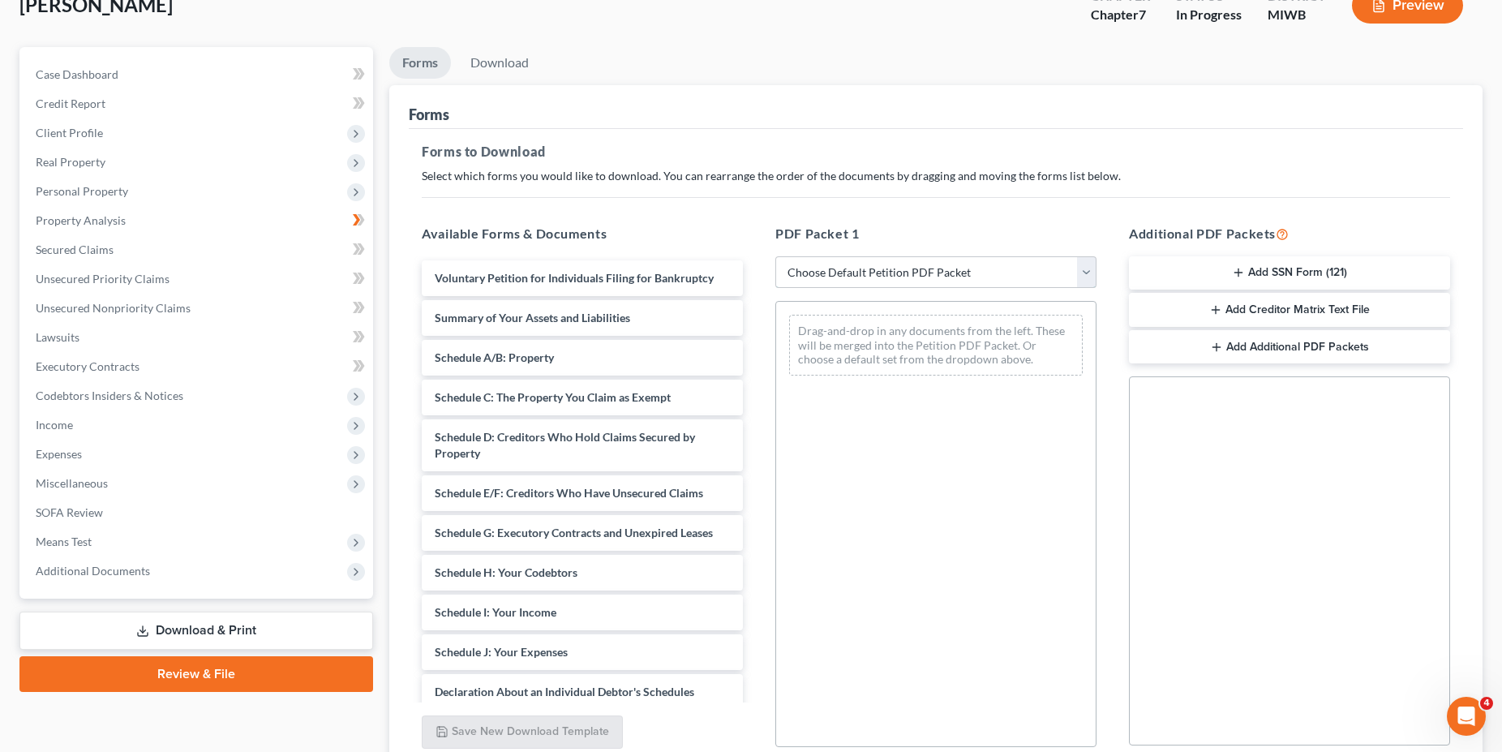
click at [775, 256] on select "Choose Default Petition PDF Packet Complete Bankruptcy Petition (all forms and …" at bounding box center [935, 272] width 321 height 32
click option "Choose Default Petition PDF Packet" at bounding box center [0, 0] width 0 height 0
click at [775, 256] on select "Choose Default Petition PDF Packet Complete Bankruptcy Petition (all forms and …" at bounding box center [935, 272] width 321 height 32
click option "Choose Default Petition PDF Packet" at bounding box center [0, 0] width 0 height 0
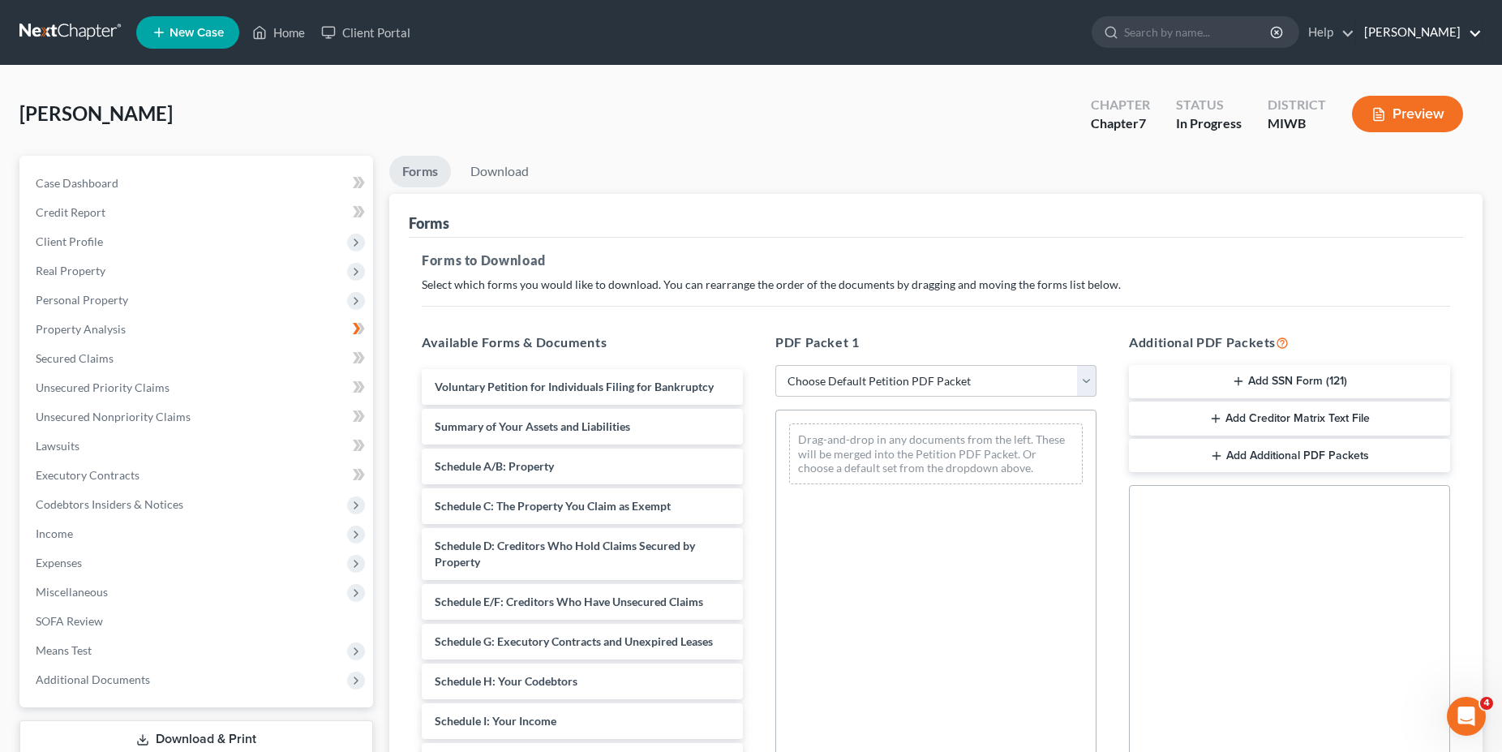
click at [1438, 34] on link "[PERSON_NAME]" at bounding box center [1419, 32] width 126 height 29
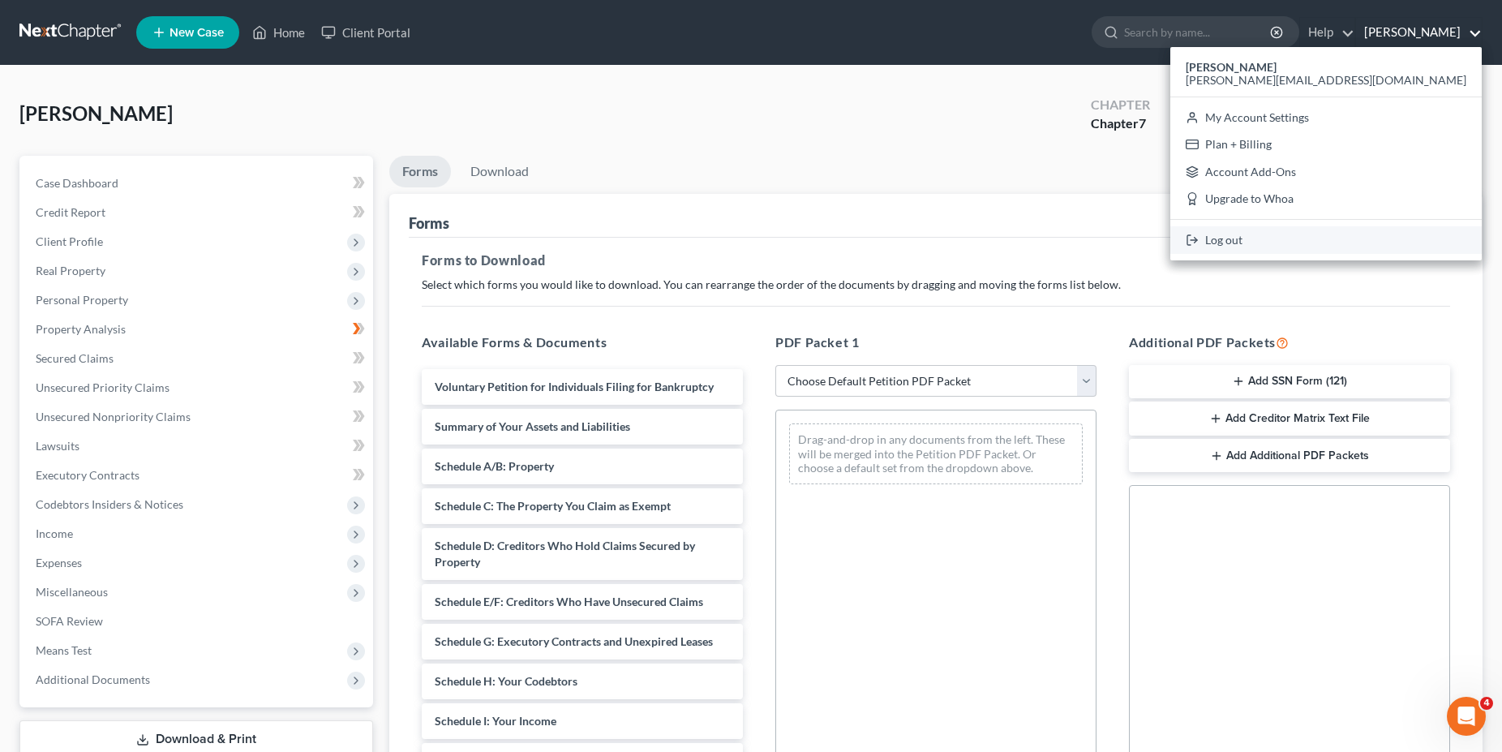
click at [1377, 234] on link "Log out" at bounding box center [1325, 240] width 311 height 28
